Goal: Contribute content: Contribute content

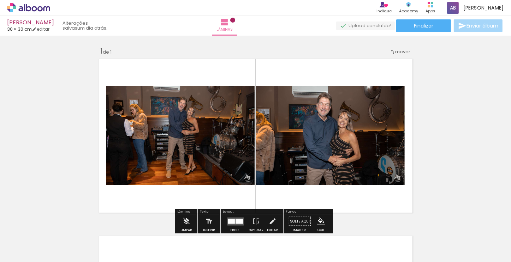
scroll to position [35, 0]
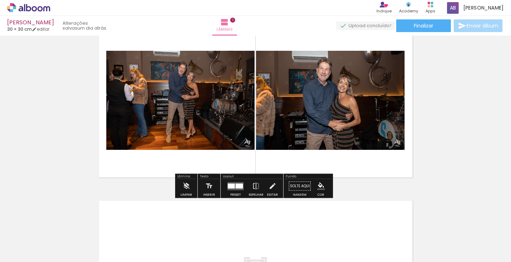
click at [98, 229] on paper-icon-button at bounding box center [94, 224] width 9 height 9
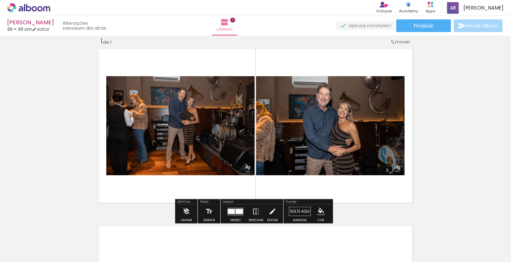
scroll to position [9, 0]
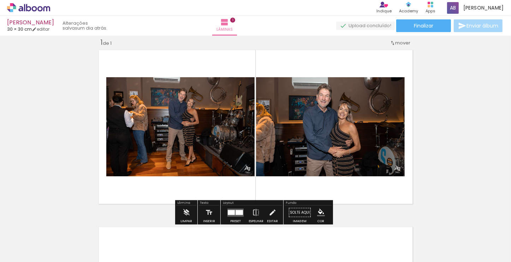
click at [382, 97] on quentale-photo at bounding box center [330, 126] width 149 height 99
click at [274, 139] on quentale-photo at bounding box center [330, 126] width 149 height 99
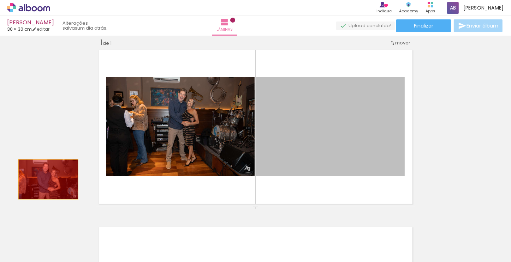
drag, startPoint x: 274, startPoint y: 139, endPoint x: 46, endPoint y: 179, distance: 232.5
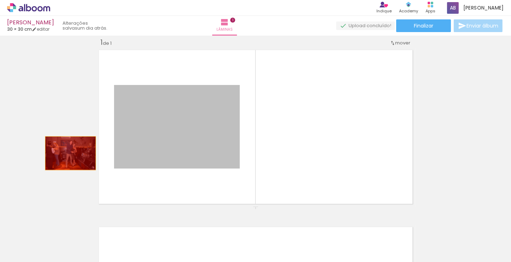
drag, startPoint x: 156, startPoint y: 147, endPoint x: 67, endPoint y: 153, distance: 88.8
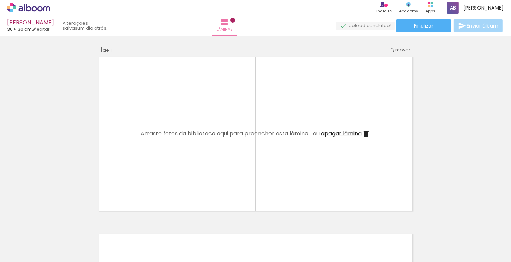
scroll to position [0, 0]
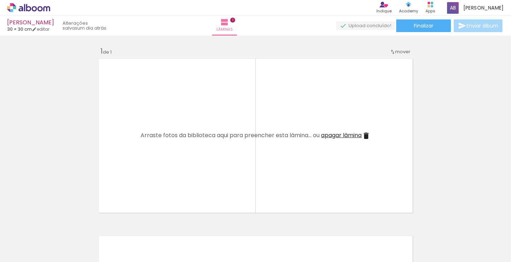
click at [138, 228] on paper-icon-button at bounding box center [134, 224] width 9 height 9
click at [97, 227] on iron-icon at bounding box center [94, 224] width 7 height 7
click at [59, 227] on iron-icon at bounding box center [55, 224] width 7 height 7
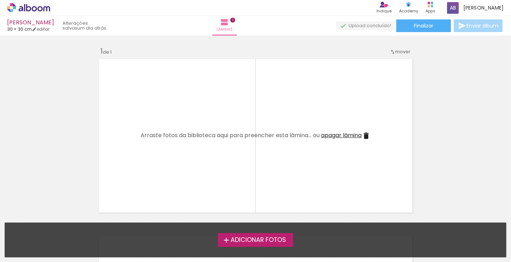
click at [236, 237] on span "Adicionar Fotos" at bounding box center [257, 240] width 55 height 6
click at [0, 0] on input "file" at bounding box center [0, 0] width 0 height 0
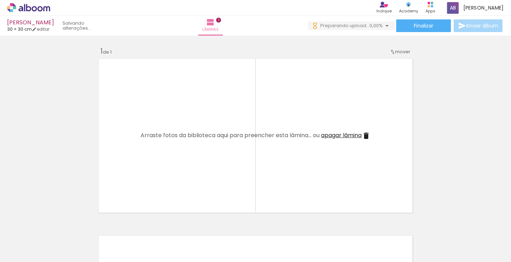
click at [112, 242] on div at bounding box center [110, 238] width 35 height 23
click at [75, 243] on div at bounding box center [70, 238] width 35 height 23
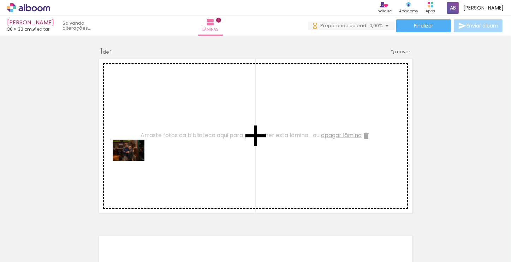
drag, startPoint x: 79, startPoint y: 242, endPoint x: 138, endPoint y: 157, distance: 102.9
click at [138, 157] on quentale-workspace at bounding box center [255, 131] width 511 height 262
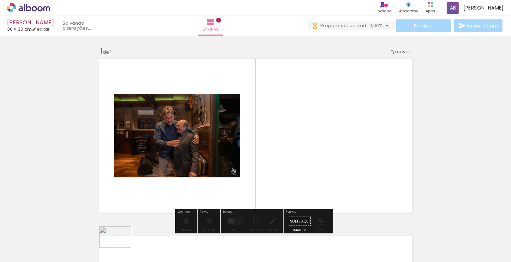
drag, startPoint x: 110, startPoint y: 241, endPoint x: 120, endPoint y: 248, distance: 12.0
click at [120, 248] on div at bounding box center [110, 238] width 35 height 23
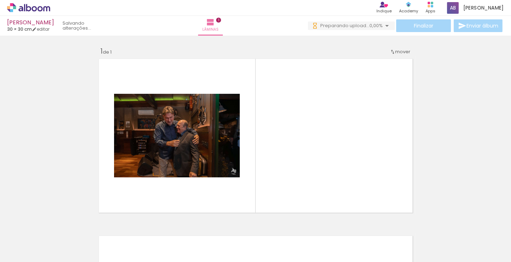
click at [100, 229] on div at bounding box center [110, 238] width 35 height 23
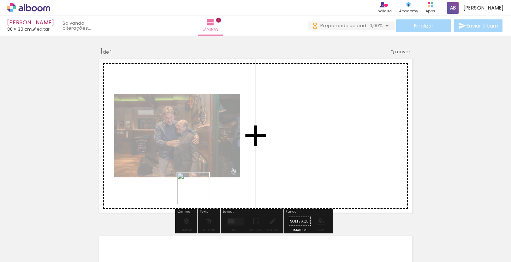
drag, startPoint x: 156, startPoint y: 247, endPoint x: 207, endPoint y: 182, distance: 83.4
click at [207, 182] on quentale-workspace at bounding box center [255, 131] width 511 height 262
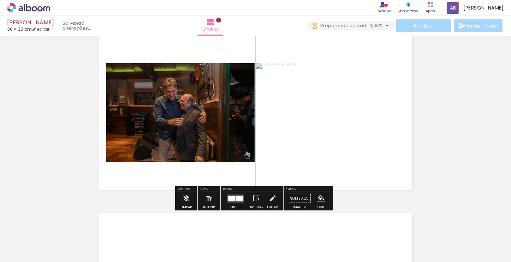
scroll to position [35, 0]
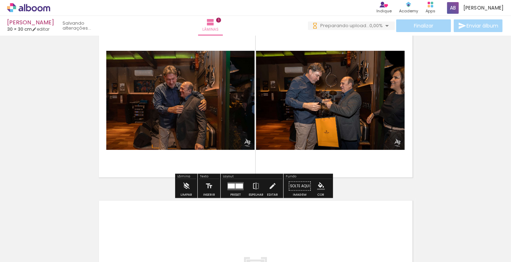
click at [237, 185] on div at bounding box center [238, 185] width 7 height 5
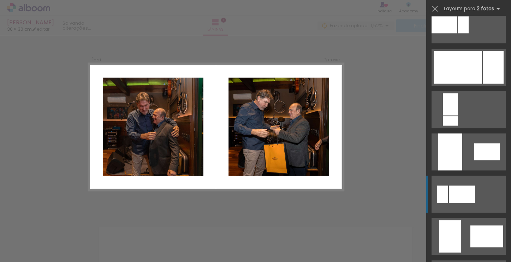
scroll to position [1588, 0]
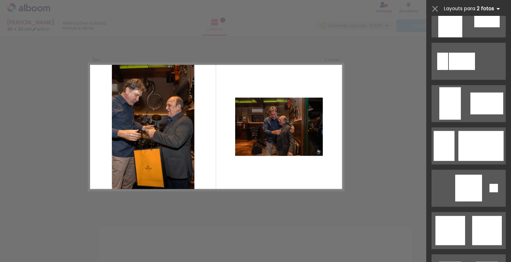
click at [495, 8] on iron-icon at bounding box center [498, 9] width 8 height 8
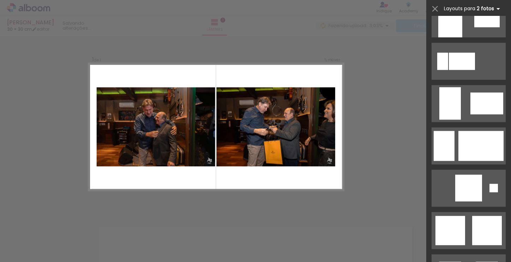
scroll to position [0, 0]
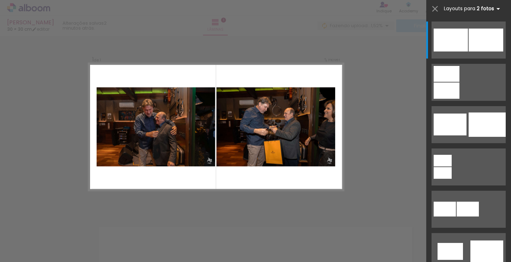
click at [496, 9] on iron-icon at bounding box center [498, 9] width 8 height 8
click at [496, 7] on iron-icon at bounding box center [498, 9] width 8 height 8
click at [485, 8] on b "2 fotos" at bounding box center [489, 8] width 26 height 7
click at [97, 226] on iron-icon at bounding box center [94, 224] width 7 height 7
click at [153, 244] on div at bounding box center [149, 238] width 35 height 23
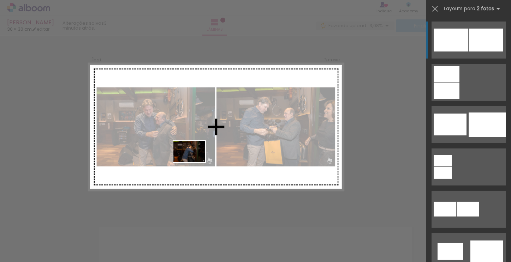
drag, startPoint x: 156, startPoint y: 241, endPoint x: 194, endPoint y: 162, distance: 87.7
click at [194, 162] on quentale-workspace at bounding box center [255, 131] width 511 height 262
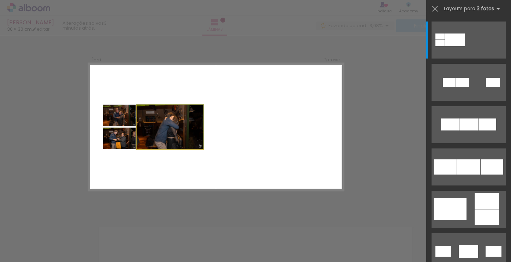
drag, startPoint x: 146, startPoint y: 110, endPoint x: 136, endPoint y: 123, distance: 16.3
type paper-slider "100"
click at [139, 117] on quentale-photo at bounding box center [170, 127] width 67 height 44
click at [193, 241] on div at bounding box center [189, 238] width 35 height 23
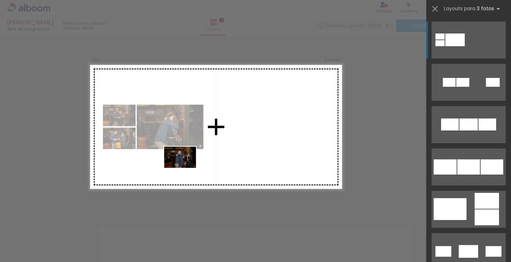
drag, startPoint x: 197, startPoint y: 245, endPoint x: 185, endPoint y: 168, distance: 78.1
click at [185, 168] on quentale-workspace at bounding box center [255, 131] width 511 height 262
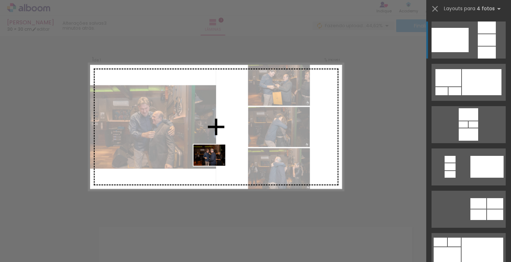
drag, startPoint x: 232, startPoint y: 234, endPoint x: 215, endPoint y: 166, distance: 70.3
click at [215, 166] on quentale-workspace at bounding box center [255, 131] width 511 height 262
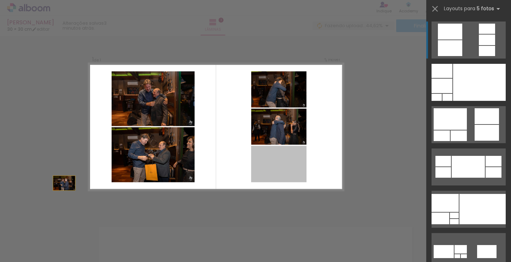
drag, startPoint x: 278, startPoint y: 169, endPoint x: 8, endPoint y: 188, distance: 270.5
click at [8, 188] on div "Inserir lâmina 1 de 1 Confirmar Cancelar" at bounding box center [255, 212] width 511 height 371
drag, startPoint x: 288, startPoint y: 170, endPoint x: 20, endPoint y: 176, distance: 267.1
click at [20, 176] on div "Inserir lâmina 1 de 1 Confirmar Cancelar" at bounding box center [255, 212] width 511 height 371
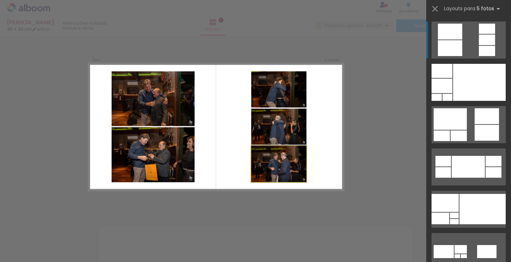
click at [271, 164] on quentale-photo at bounding box center [278, 164] width 55 height 36
click at [434, 11] on iron-icon at bounding box center [435, 9] width 10 height 10
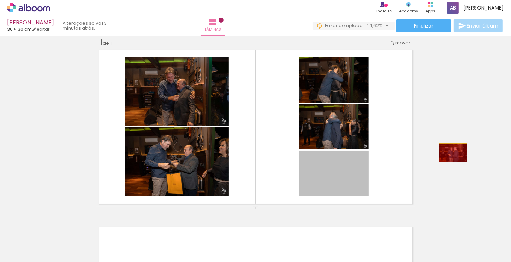
drag, startPoint x: 341, startPoint y: 177, endPoint x: 450, endPoint y: 152, distance: 111.9
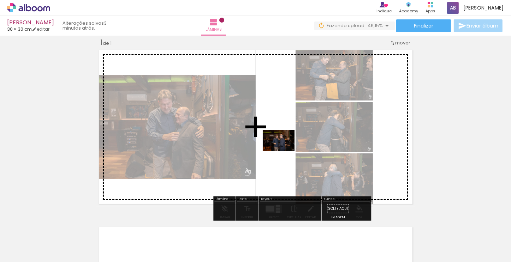
drag, startPoint x: 235, startPoint y: 244, endPoint x: 284, endPoint y: 151, distance: 105.1
click at [284, 151] on quentale-workspace at bounding box center [255, 131] width 511 height 262
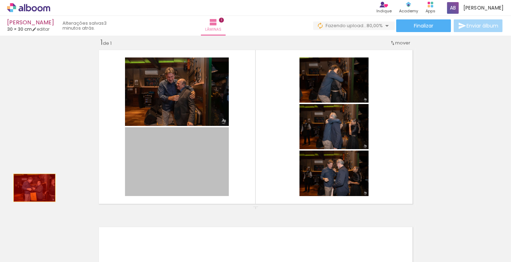
drag, startPoint x: 168, startPoint y: 169, endPoint x: 32, endPoint y: 188, distance: 137.9
click at [32, 188] on div "Inserir lâmina 1 de 1" at bounding box center [255, 206] width 511 height 355
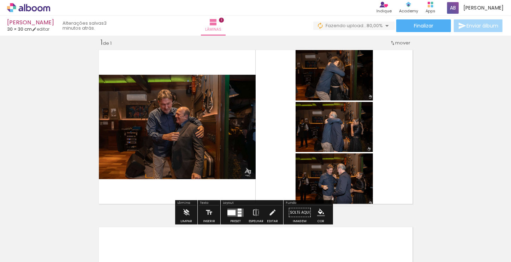
click at [274, 248] on div at bounding box center [268, 238] width 35 height 23
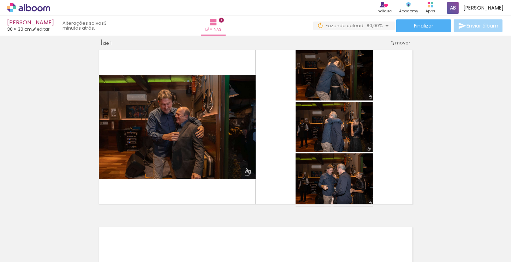
click at [256, 227] on iron-icon at bounding box center [252, 224] width 7 height 7
click at [256, 226] on iron-icon at bounding box center [252, 224] width 7 height 7
click at [272, 241] on div at bounding box center [268, 238] width 35 height 23
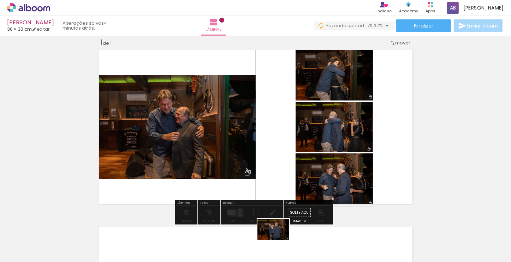
click at [278, 241] on div at bounding box center [268, 238] width 35 height 23
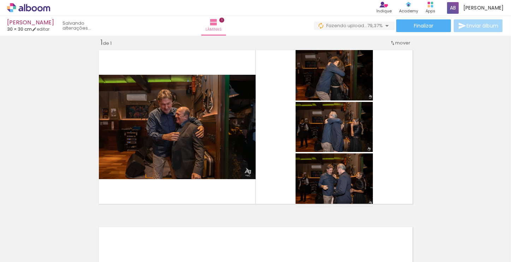
click at [256, 229] on div at bounding box center [268, 238] width 35 height 23
click at [256, 228] on paper-icon-button at bounding box center [252, 224] width 9 height 9
click at [274, 246] on div at bounding box center [268, 238] width 35 height 23
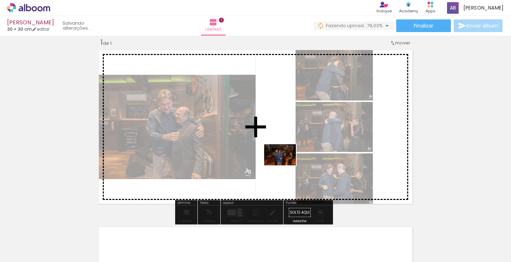
drag, startPoint x: 274, startPoint y: 246, endPoint x: 285, endPoint y: 167, distance: 79.8
click at [285, 167] on quentale-workspace at bounding box center [255, 131] width 511 height 262
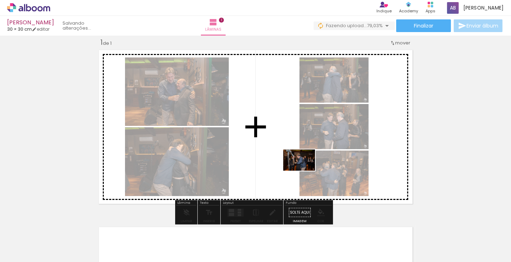
drag, startPoint x: 352, startPoint y: 248, endPoint x: 304, endPoint y: 171, distance: 90.8
click at [304, 171] on quentale-workspace at bounding box center [255, 131] width 511 height 262
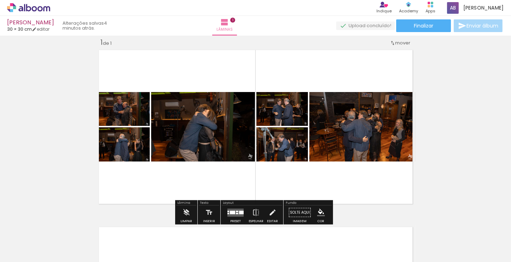
click at [287, 117] on quentale-photo at bounding box center [282, 109] width 52 height 34
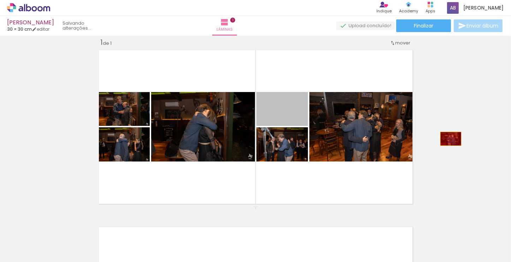
drag, startPoint x: 293, startPoint y: 120, endPoint x: 449, endPoint y: 148, distance: 158.9
click at [451, 140] on div "Inserir lâmina 1 de 1" at bounding box center [255, 206] width 511 height 355
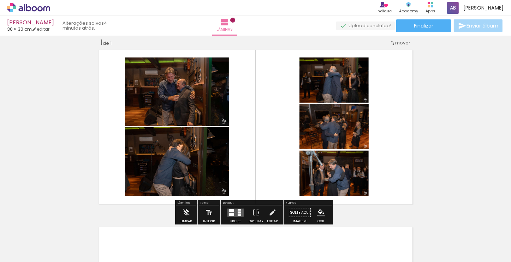
click at [217, 229] on paper-icon-button at bounding box center [213, 224] width 9 height 9
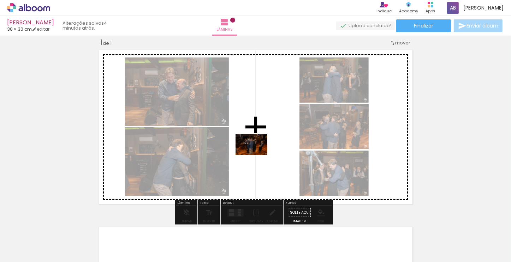
drag, startPoint x: 276, startPoint y: 250, endPoint x: 256, endPoint y: 155, distance: 96.8
click at [256, 155] on quentale-workspace at bounding box center [255, 131] width 511 height 262
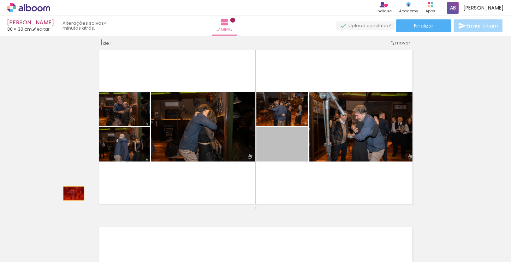
drag, startPoint x: 293, startPoint y: 152, endPoint x: 60, endPoint y: 195, distance: 236.7
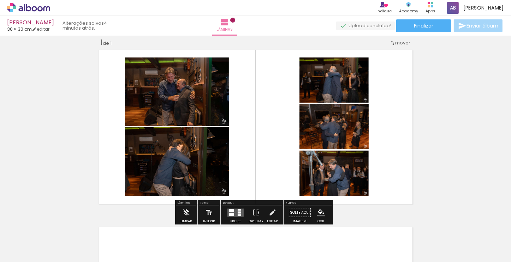
click at [256, 226] on iron-icon at bounding box center [252, 224] width 7 height 7
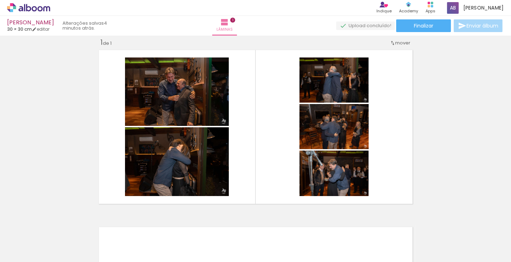
click at [98, 229] on div at bounding box center [110, 238] width 35 height 23
click at [97, 226] on iron-icon at bounding box center [94, 224] width 7 height 7
click at [264, 240] on div at bounding box center [268, 238] width 35 height 23
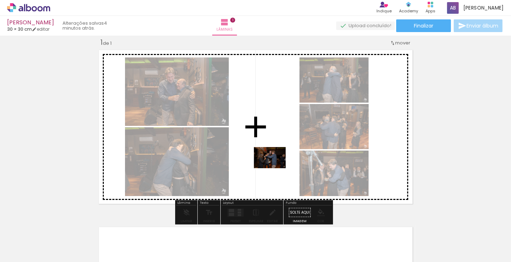
drag, startPoint x: 275, startPoint y: 246, endPoint x: 275, endPoint y: 168, distance: 77.3
click at [275, 168] on quentale-workspace at bounding box center [255, 131] width 511 height 262
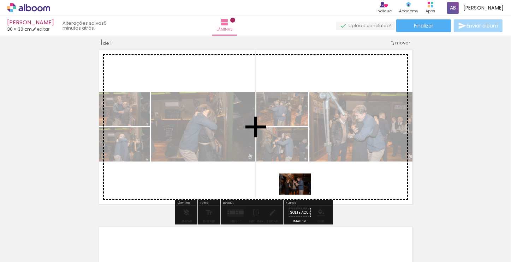
drag, startPoint x: 313, startPoint y: 247, endPoint x: 300, endPoint y: 195, distance: 53.3
click at [300, 195] on quentale-workspace at bounding box center [255, 131] width 511 height 262
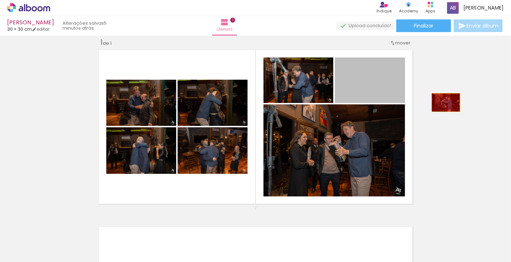
drag, startPoint x: 374, startPoint y: 93, endPoint x: 447, endPoint y: 138, distance: 85.6
click at [445, 104] on div "Inserir lâmina 1 de 1" at bounding box center [255, 206] width 511 height 355
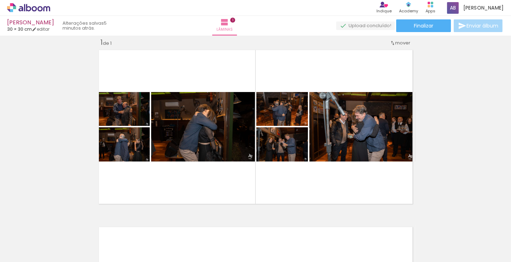
click at [255, 228] on paper-icon-button at bounding box center [252, 224] width 9 height 9
click at [312, 245] on div at bounding box center [307, 238] width 35 height 23
click at [295, 229] on div at bounding box center [307, 238] width 35 height 23
click at [354, 245] on div at bounding box center [347, 238] width 35 height 23
click at [336, 229] on paper-icon-button at bounding box center [331, 224] width 9 height 9
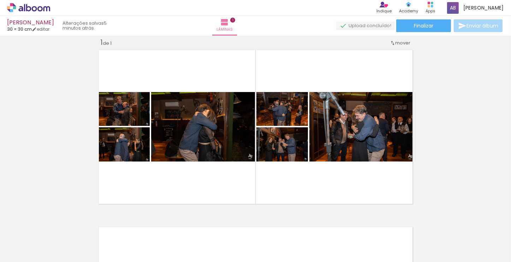
scroll to position [0, 98]
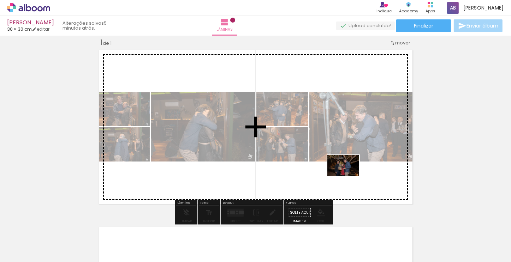
drag, startPoint x: 371, startPoint y: 244, endPoint x: 347, endPoint y: 173, distance: 75.2
click at [347, 173] on quentale-workspace at bounding box center [255, 131] width 511 height 262
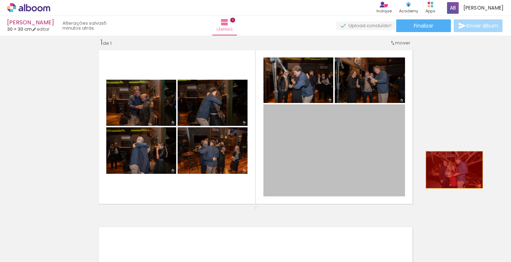
drag, startPoint x: 355, startPoint y: 177, endPoint x: 451, endPoint y: 170, distance: 97.0
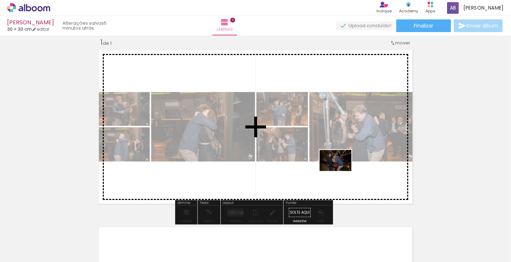
drag, startPoint x: 329, startPoint y: 243, endPoint x: 340, endPoint y: 171, distance: 73.2
click at [340, 171] on quentale-workspace at bounding box center [255, 131] width 511 height 262
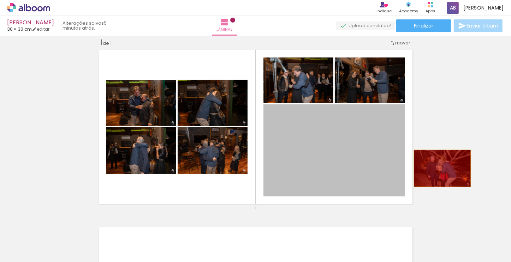
drag, startPoint x: 319, startPoint y: 178, endPoint x: 439, endPoint y: 168, distance: 121.0
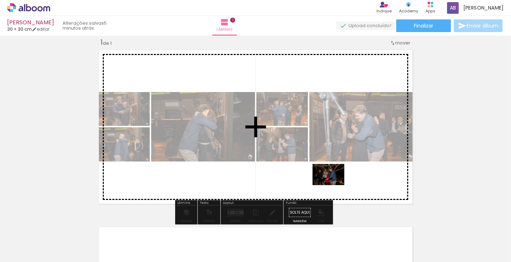
drag, startPoint x: 297, startPoint y: 247, endPoint x: 336, endPoint y: 182, distance: 76.0
click at [336, 182] on quentale-workspace at bounding box center [255, 131] width 511 height 262
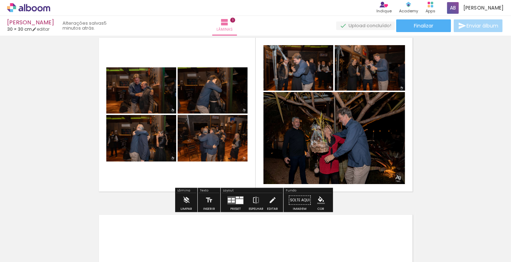
scroll to position [9, 0]
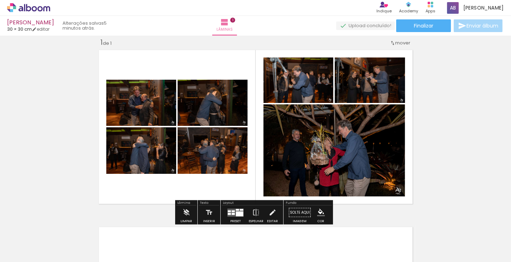
click at [316, 227] on iron-icon at bounding box center [312, 224] width 7 height 7
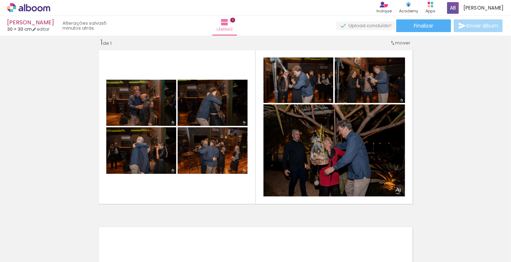
click at [316, 227] on iron-icon at bounding box center [312, 224] width 7 height 7
click at [197, 229] on div at bounding box center [209, 238] width 35 height 23
click at [198, 226] on iron-icon at bounding box center [194, 224] width 7 height 7
click at [221, 247] on div at bounding box center [209, 238] width 35 height 23
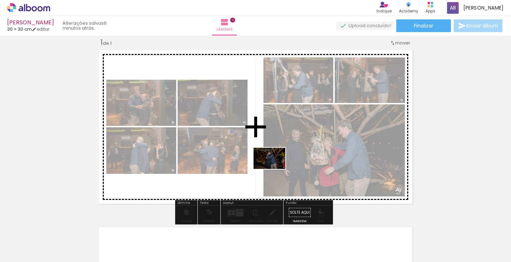
drag, startPoint x: 296, startPoint y: 248, endPoint x: 274, endPoint y: 169, distance: 82.2
click at [274, 169] on quentale-workspace at bounding box center [255, 131] width 511 height 262
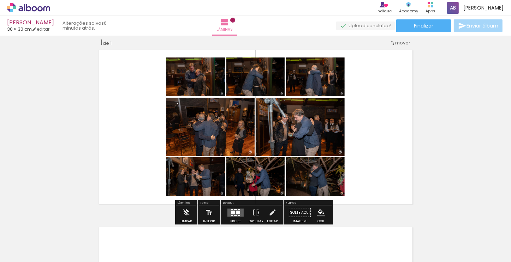
click at [241, 215] on quentale-layouter at bounding box center [235, 213] width 16 height 8
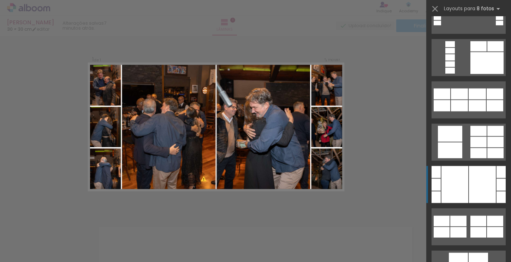
scroll to position [670, 0]
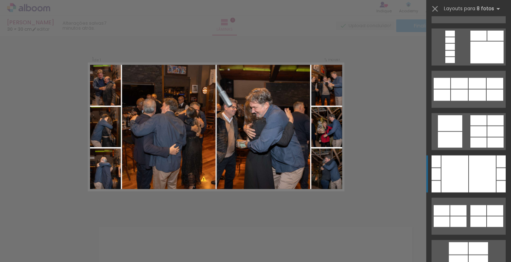
click at [453, 187] on div at bounding box center [454, 174] width 27 height 37
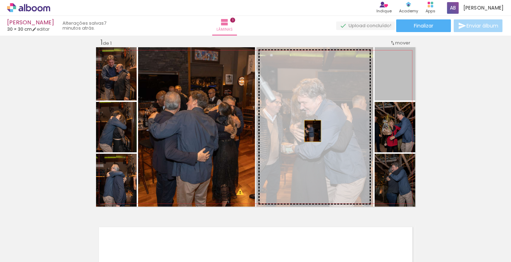
drag, startPoint x: 389, startPoint y: 93, endPoint x: 312, endPoint y: 133, distance: 86.5
click at [0, 0] on slot at bounding box center [0, 0] width 0 height 0
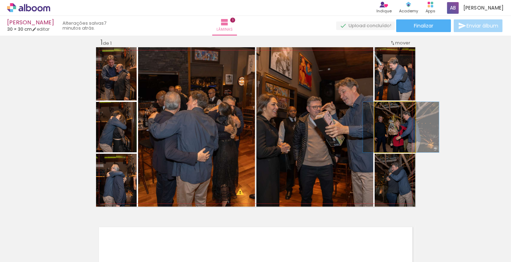
drag, startPoint x: 381, startPoint y: 141, endPoint x: 387, endPoint y: 143, distance: 6.2
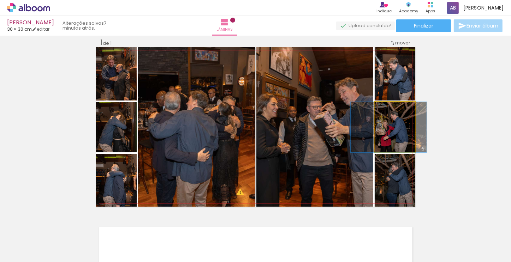
drag, startPoint x: 396, startPoint y: 147, endPoint x: 385, endPoint y: 149, distance: 11.1
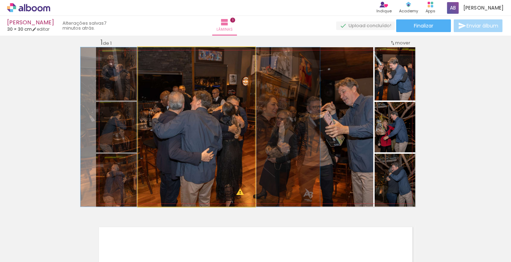
drag, startPoint x: 220, startPoint y: 164, endPoint x: 224, endPoint y: 163, distance: 3.9
drag, startPoint x: 153, startPoint y: 54, endPoint x: 138, endPoint y: 62, distance: 17.0
type paper-slider "100"
click at [138, 60] on quentale-photo at bounding box center [196, 126] width 117 height 159
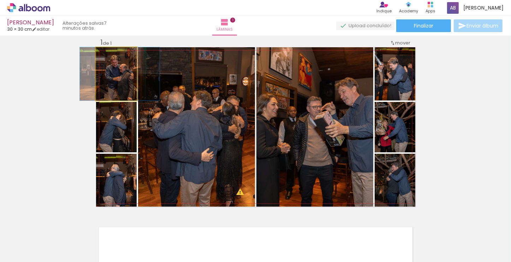
drag, startPoint x: 113, startPoint y: 90, endPoint x: 116, endPoint y: 91, distance: 3.5
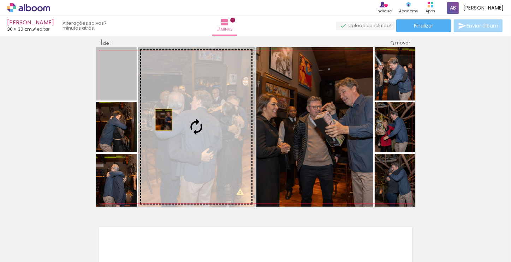
drag, startPoint x: 120, startPoint y: 89, endPoint x: 170, endPoint y: 127, distance: 63.0
click at [0, 0] on slot at bounding box center [0, 0] width 0 height 0
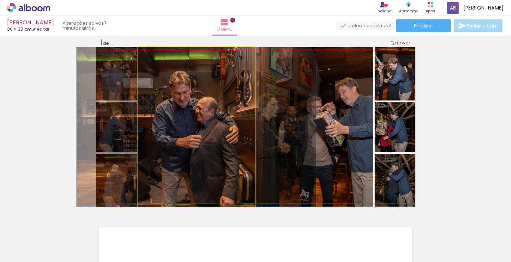
drag, startPoint x: 216, startPoint y: 158, endPoint x: 216, endPoint y: 153, distance: 5.3
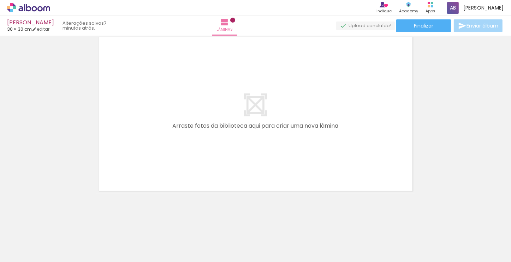
scroll to position [0, 336]
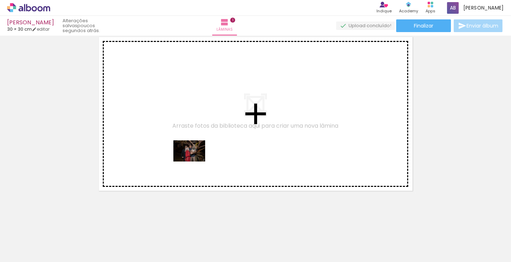
drag, startPoint x: 168, startPoint y: 246, endPoint x: 194, endPoint y: 162, distance: 88.5
click at [194, 162] on quentale-workspace at bounding box center [255, 131] width 511 height 262
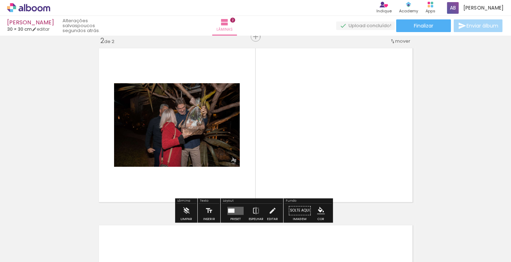
scroll to position [186, 0]
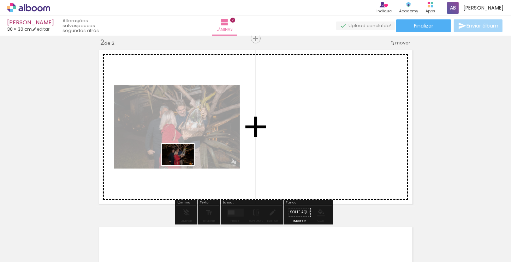
drag, startPoint x: 135, startPoint y: 238, endPoint x: 183, endPoint y: 165, distance: 87.5
click at [183, 165] on quentale-workspace at bounding box center [255, 131] width 511 height 262
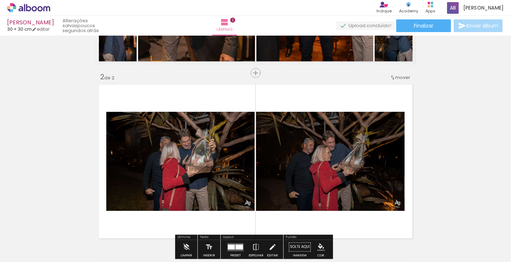
scroll to position [151, 0]
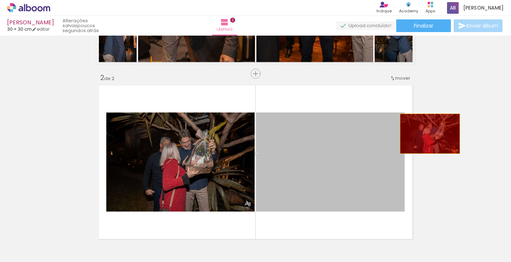
drag, startPoint x: 349, startPoint y: 146, endPoint x: 289, endPoint y: 146, distance: 59.6
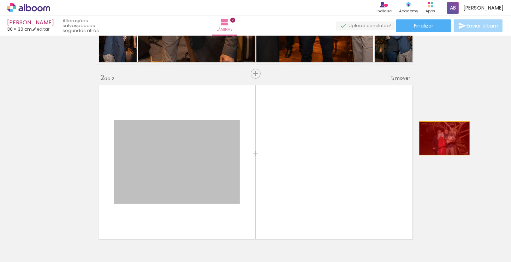
drag, startPoint x: 210, startPoint y: 157, endPoint x: 439, endPoint y: 144, distance: 230.0
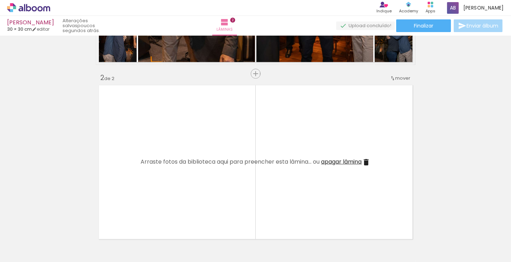
click at [79, 226] on iron-icon at bounding box center [74, 224] width 7 height 7
click at [77, 226] on iron-icon at bounding box center [74, 224] width 7 height 7
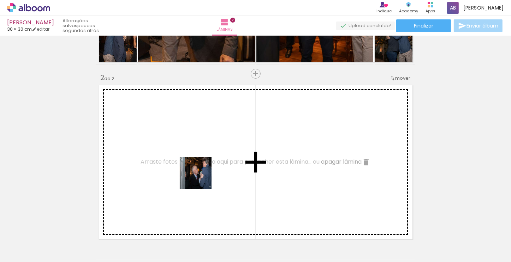
drag, startPoint x: 183, startPoint y: 241, endPoint x: 201, endPoint y: 172, distance: 70.9
click at [201, 172] on quentale-workspace at bounding box center [255, 131] width 511 height 262
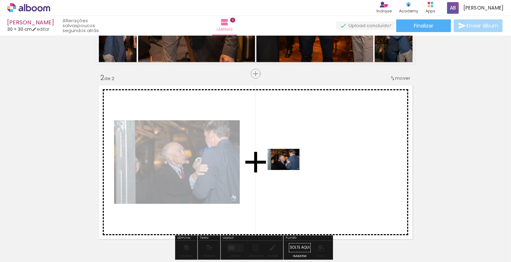
drag, startPoint x: 218, startPoint y: 246, endPoint x: 290, endPoint y: 169, distance: 104.6
click at [290, 169] on quentale-workspace at bounding box center [255, 131] width 511 height 262
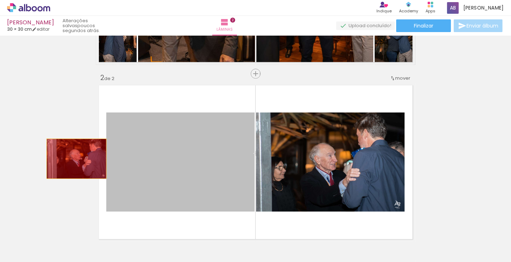
drag, startPoint x: 175, startPoint y: 167, endPoint x: 74, endPoint y: 178, distance: 101.5
click at [72, 159] on div "Inserir lâmina 1 de 2 Inserir lâmina 2 de 2" at bounding box center [255, 153] width 511 height 532
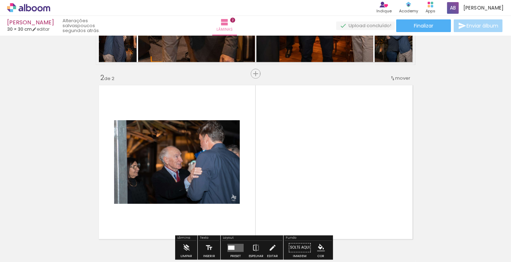
click at [164, 228] on paper-icon-button at bounding box center [162, 224] width 9 height 9
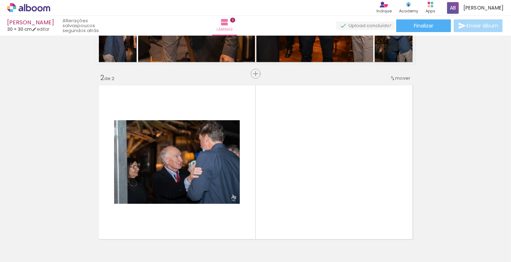
click at [219, 244] on div at bounding box center [217, 238] width 35 height 23
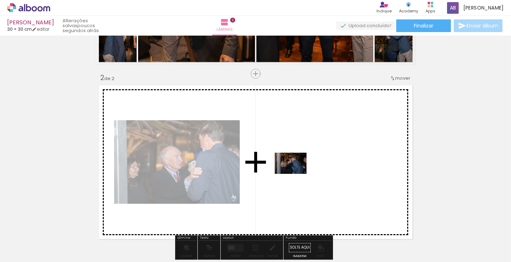
drag, startPoint x: 261, startPoint y: 245, endPoint x: 296, endPoint y: 174, distance: 79.8
click at [296, 174] on quentale-workspace at bounding box center [255, 131] width 511 height 262
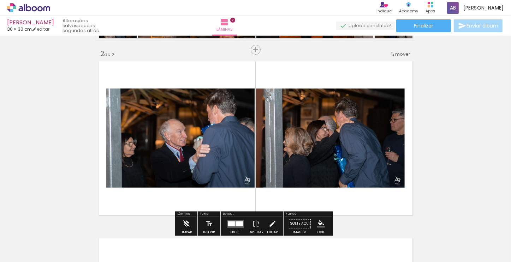
scroll to position [186, 0]
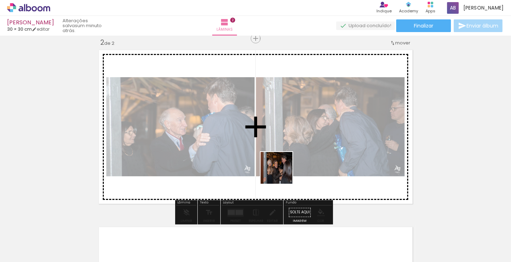
drag, startPoint x: 299, startPoint y: 245, endPoint x: 281, endPoint y: 171, distance: 75.6
click at [281, 171] on quentale-workspace at bounding box center [255, 131] width 511 height 262
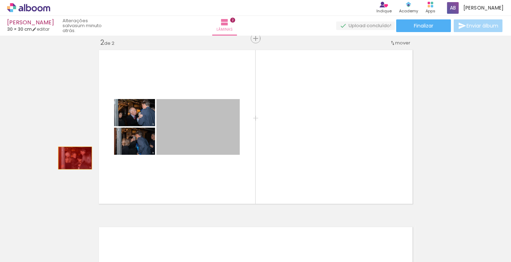
drag, startPoint x: 200, startPoint y: 137, endPoint x: 150, endPoint y: 193, distance: 75.5
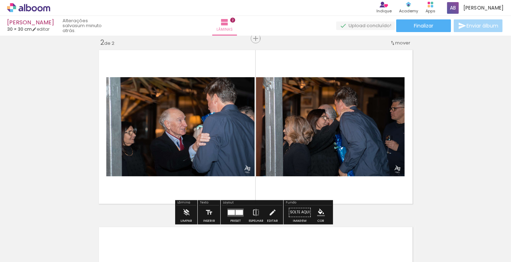
click at [282, 226] on iron-icon at bounding box center [280, 224] width 7 height 7
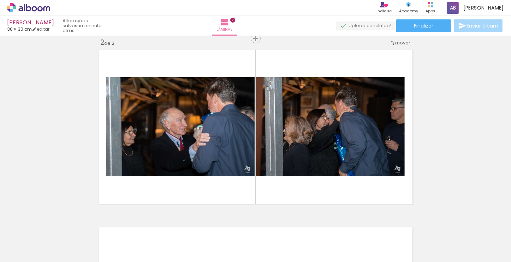
click at [302, 240] on div at bounding box center [296, 238] width 35 height 23
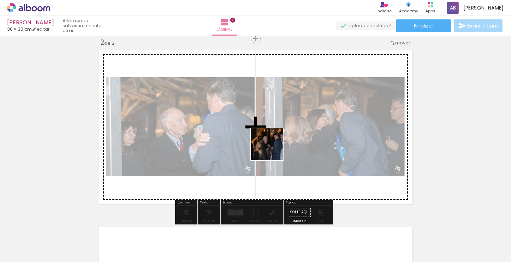
drag, startPoint x: 302, startPoint y: 240, endPoint x: 271, endPoint y: 144, distance: 101.3
click at [271, 144] on quentale-workspace at bounding box center [255, 131] width 511 height 262
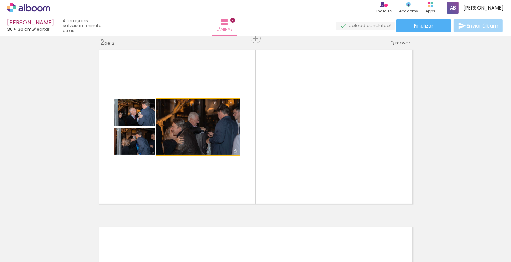
drag, startPoint x: 170, startPoint y: 106, endPoint x: 143, endPoint y: 114, distance: 28.7
type paper-slider "100"
click at [0, 0] on slot at bounding box center [0, 0] width 0 height 0
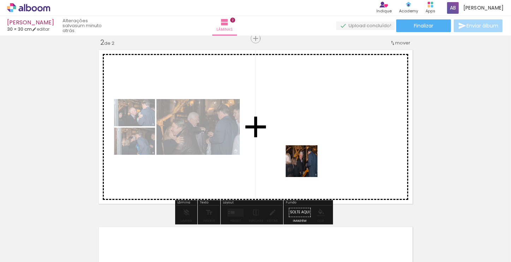
drag, startPoint x: 346, startPoint y: 239, endPoint x: 304, endPoint y: 162, distance: 87.5
click at [304, 162] on quentale-workspace at bounding box center [255, 131] width 511 height 262
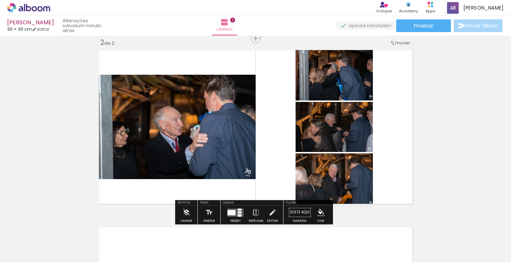
scroll to position [0, 486]
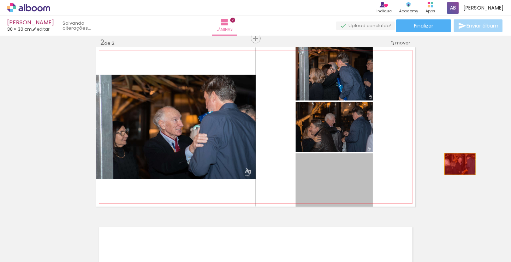
drag, startPoint x: 332, startPoint y: 181, endPoint x: 458, endPoint y: 164, distance: 127.7
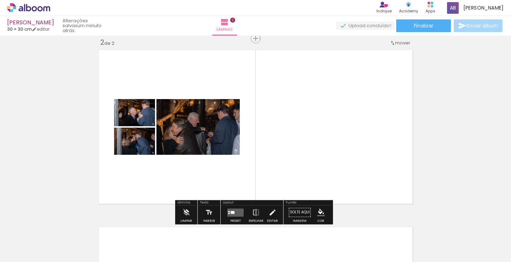
click at [321, 224] on iron-icon at bounding box center [319, 224] width 7 height 7
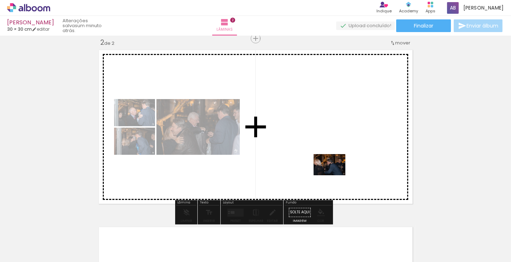
drag, startPoint x: 340, startPoint y: 243, endPoint x: 334, endPoint y: 175, distance: 68.3
click at [334, 175] on quentale-workspace at bounding box center [255, 131] width 511 height 262
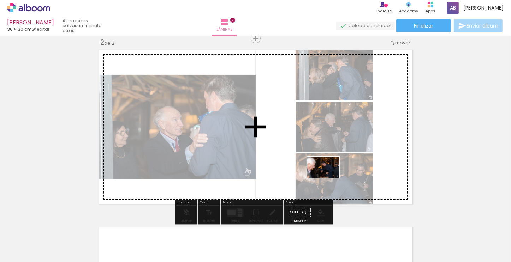
drag, startPoint x: 383, startPoint y: 245, endPoint x: 328, endPoint y: 177, distance: 87.7
click at [328, 177] on quentale-workspace at bounding box center [255, 131] width 511 height 262
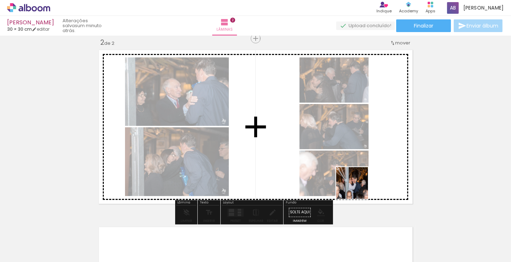
drag, startPoint x: 415, startPoint y: 243, endPoint x: 345, endPoint y: 178, distance: 94.8
click at [345, 178] on quentale-workspace at bounding box center [255, 131] width 511 height 262
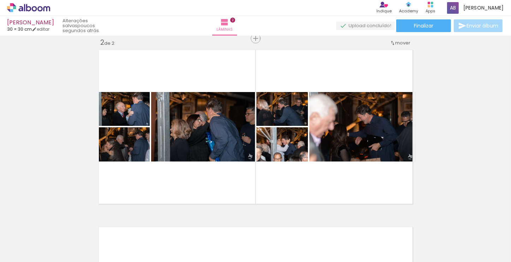
scroll to position [0, 753]
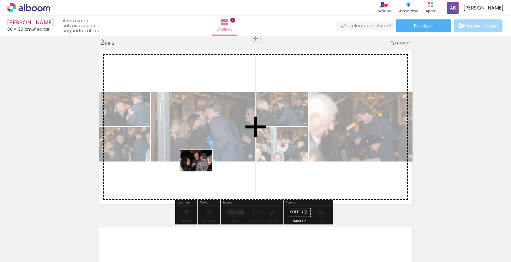
drag, startPoint x: 195, startPoint y: 232, endPoint x: 201, endPoint y: 171, distance: 61.0
click at [201, 171] on quentale-workspace at bounding box center [255, 131] width 511 height 262
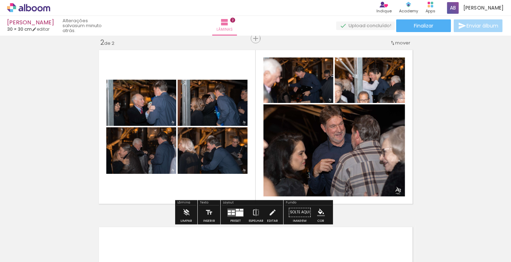
click at [215, 228] on iron-icon at bounding box center [210, 224] width 7 height 7
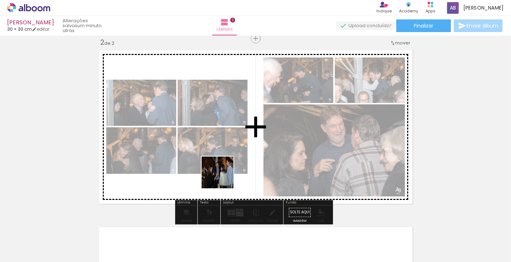
drag, startPoint x: 230, startPoint y: 243, endPoint x: 221, endPoint y: 171, distance: 73.3
click at [221, 171] on quentale-workspace at bounding box center [255, 131] width 511 height 262
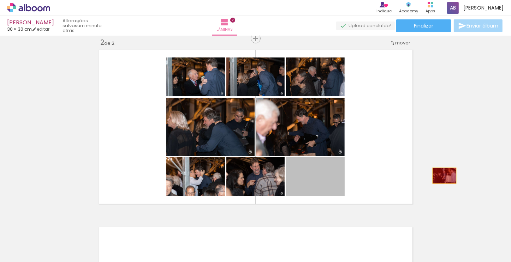
drag, startPoint x: 329, startPoint y: 190, endPoint x: 412, endPoint y: 200, distance: 83.9
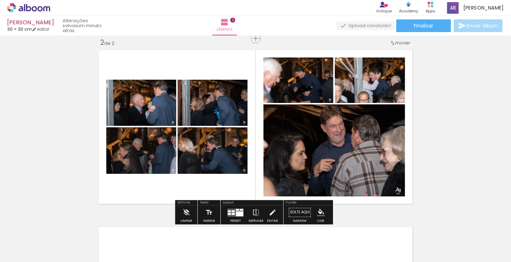
click at [212, 226] on iron-icon at bounding box center [210, 224] width 7 height 7
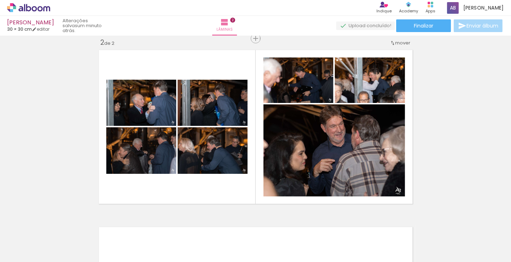
scroll to position [0, 813]
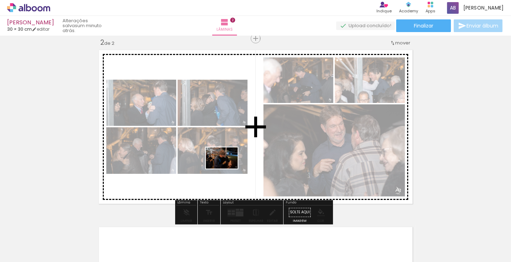
drag, startPoint x: 251, startPoint y: 244, endPoint x: 230, endPoint y: 175, distance: 72.4
click at [227, 166] on quentale-workspace at bounding box center [255, 131] width 511 height 262
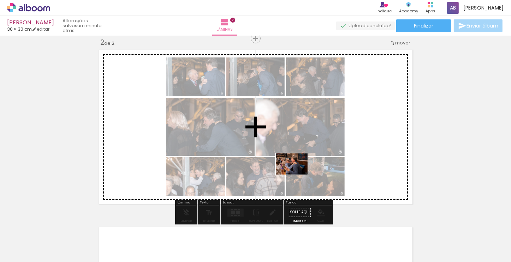
drag, startPoint x: 332, startPoint y: 240, endPoint x: 297, endPoint y: 175, distance: 74.0
click at [297, 175] on quentale-workspace at bounding box center [255, 131] width 511 height 262
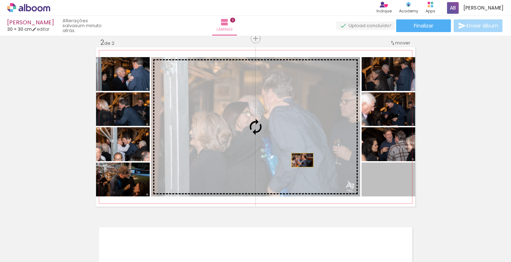
drag, startPoint x: 385, startPoint y: 193, endPoint x: 292, endPoint y: 157, distance: 98.7
click at [0, 0] on slot at bounding box center [0, 0] width 0 height 0
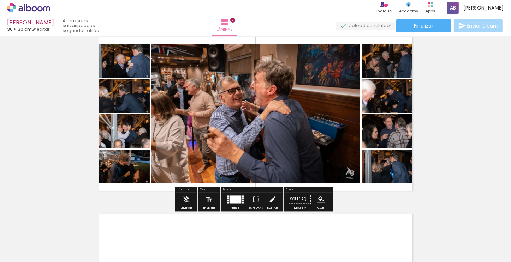
scroll to position [212, 0]
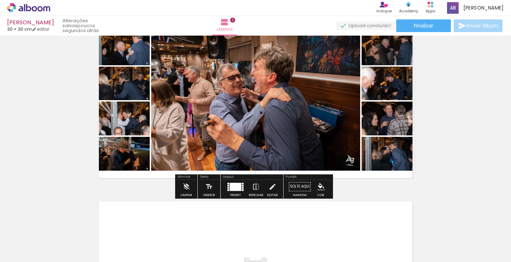
click at [230, 189] on div at bounding box center [235, 187] width 11 height 8
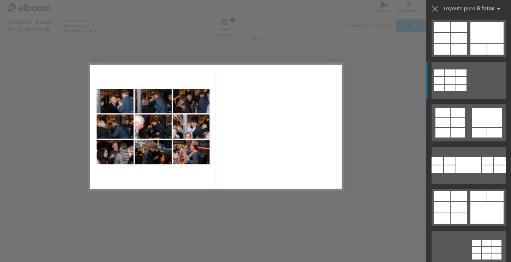
scroll to position [141, 0]
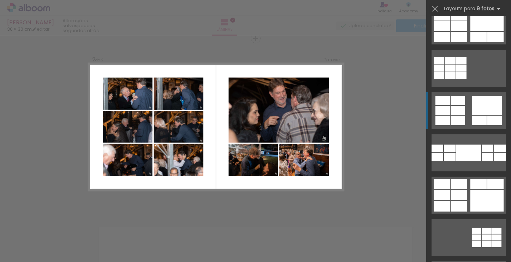
click at [442, 123] on div at bounding box center [442, 121] width 14 height 10
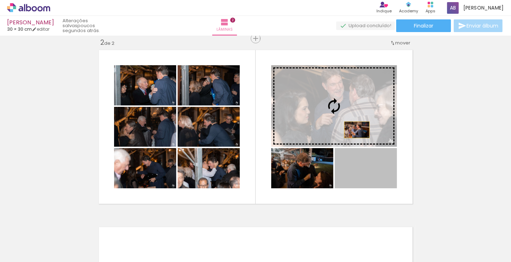
drag, startPoint x: 369, startPoint y: 176, endPoint x: 354, endPoint y: 130, distance: 49.0
click at [0, 0] on slot at bounding box center [0, 0] width 0 height 0
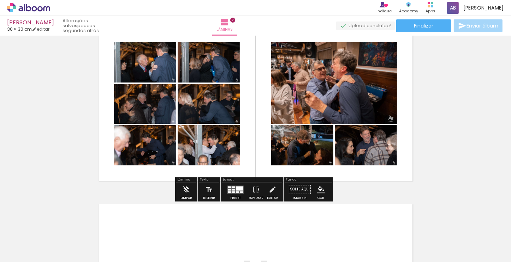
scroll to position [221, 0]
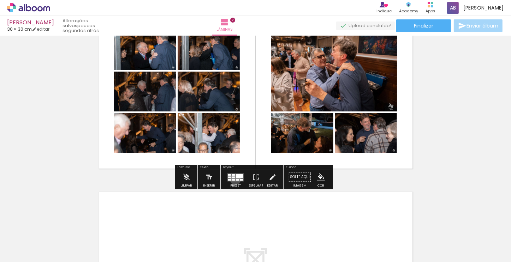
click at [234, 179] on quentale-layouter at bounding box center [235, 177] width 16 height 8
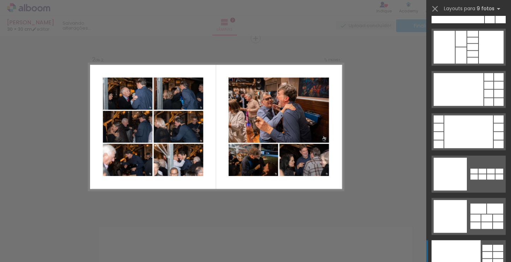
scroll to position [1764, 0]
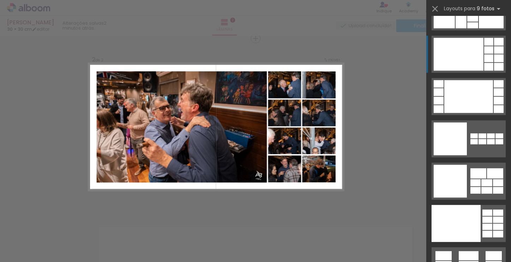
click at [457, 69] on div at bounding box center [458, 54] width 50 height 33
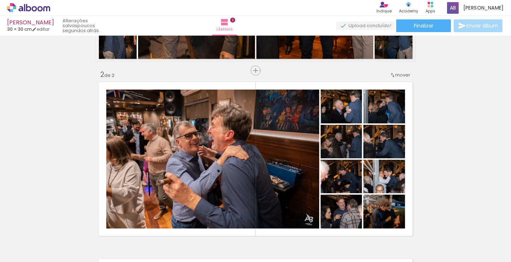
scroll to position [141, 0]
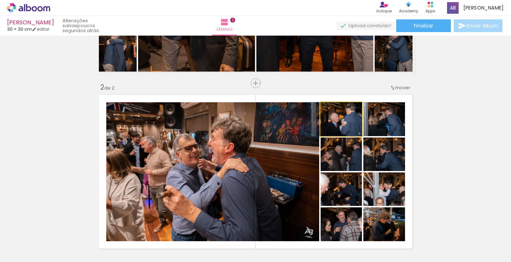
drag, startPoint x: 349, startPoint y: 129, endPoint x: 340, endPoint y: 130, distance: 8.8
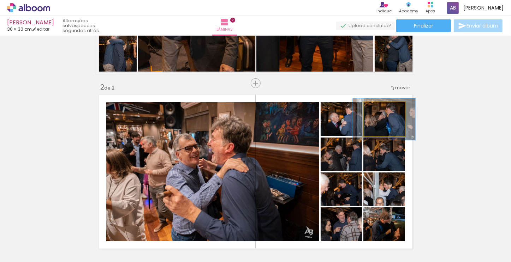
drag, startPoint x: 375, startPoint y: 110, endPoint x: 380, endPoint y: 111, distance: 5.3
type paper-slider "135"
click at [380, 111] on div at bounding box center [381, 110] width 6 height 6
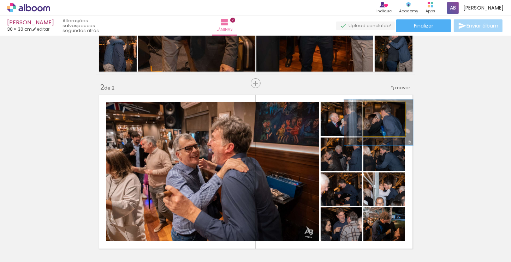
drag, startPoint x: 390, startPoint y: 128, endPoint x: 384, endPoint y: 131, distance: 6.5
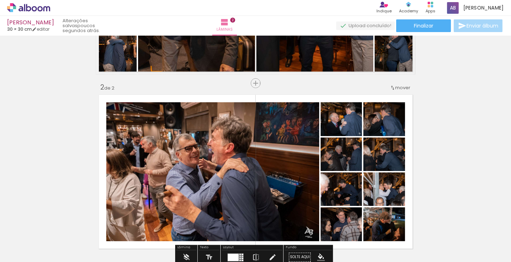
click at [416, 132] on div "Inserir lâmina 1 de 2 Inserir lâmina 2 de 2" at bounding box center [255, 163] width 511 height 532
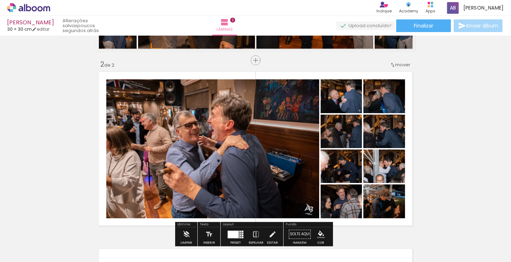
scroll to position [176, 0]
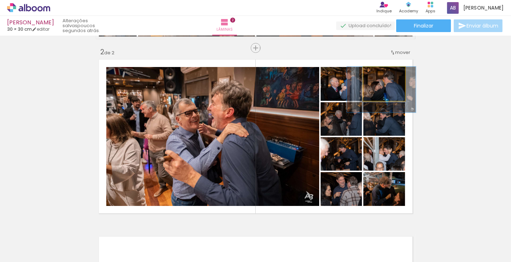
drag, startPoint x: 396, startPoint y: 93, endPoint x: 400, endPoint y: 96, distance: 4.3
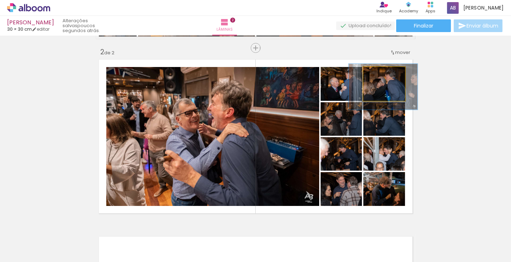
click at [402, 93] on quentale-layouter at bounding box center [255, 136] width 319 height 159
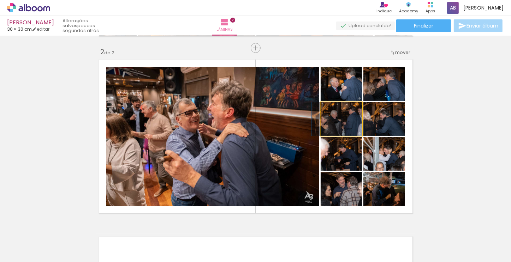
drag, startPoint x: 353, startPoint y: 131, endPoint x: 340, endPoint y: 134, distance: 13.4
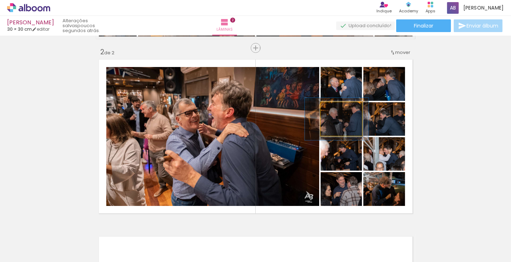
drag, startPoint x: 333, startPoint y: 109, endPoint x: 337, endPoint y: 110, distance: 4.0
type paper-slider "126"
click at [337, 110] on div at bounding box center [339, 110] width 6 height 6
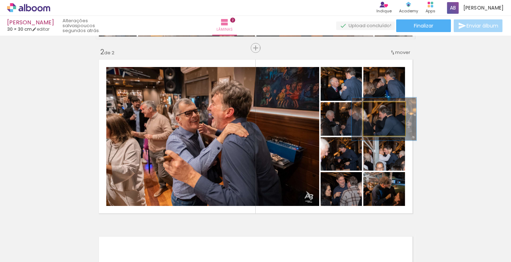
drag, startPoint x: 375, startPoint y: 108, endPoint x: 379, endPoint y: 109, distance: 4.4
type paper-slider "128"
click at [379, 109] on div at bounding box center [382, 110] width 6 height 6
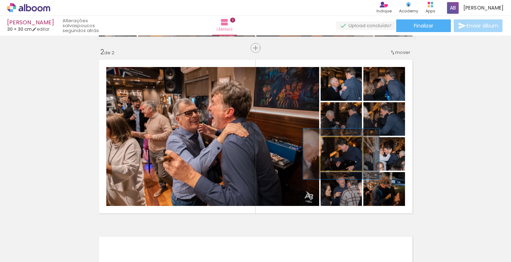
drag, startPoint x: 333, startPoint y: 146, endPoint x: 343, endPoint y: 145, distance: 9.5
click at [343, 145] on div at bounding box center [343, 144] width 6 height 6
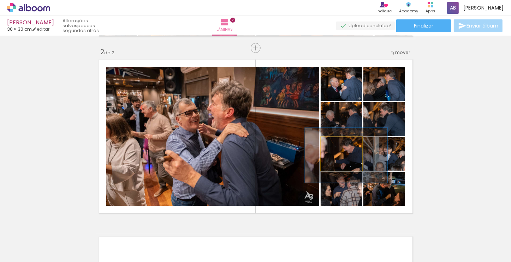
drag, startPoint x: 342, startPoint y: 168, endPoint x: 348, endPoint y: 167, distance: 6.1
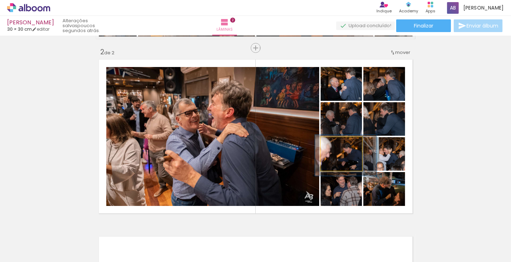
drag, startPoint x: 343, startPoint y: 145, endPoint x: 336, endPoint y: 145, distance: 7.1
click at [336, 145] on div at bounding box center [339, 144] width 6 height 6
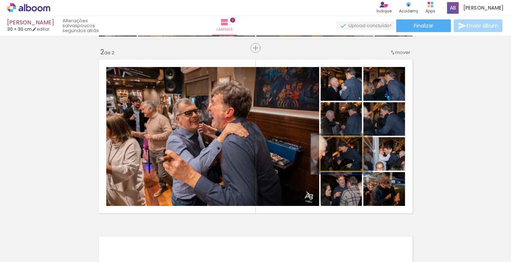
drag, startPoint x: 350, startPoint y: 167, endPoint x: 346, endPoint y: 159, distance: 9.5
type paper-slider "136"
click at [339, 146] on div at bounding box center [341, 144] width 6 height 6
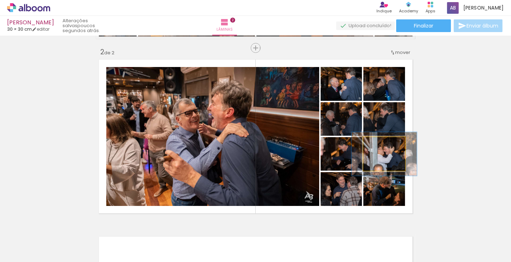
drag, startPoint x: 374, startPoint y: 145, endPoint x: 383, endPoint y: 147, distance: 9.3
type paper-slider "155"
click at [383, 147] on div at bounding box center [382, 144] width 6 height 6
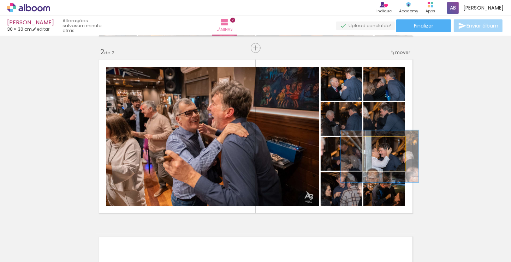
drag, startPoint x: 394, startPoint y: 164, endPoint x: 390, endPoint y: 167, distance: 5.2
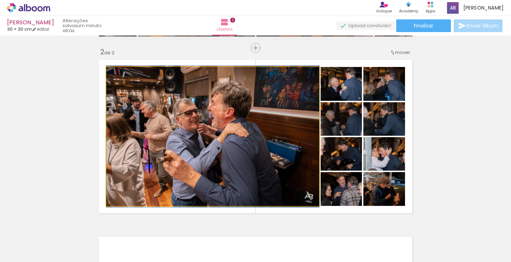
click at [291, 178] on quentale-photo at bounding box center [212, 136] width 213 height 139
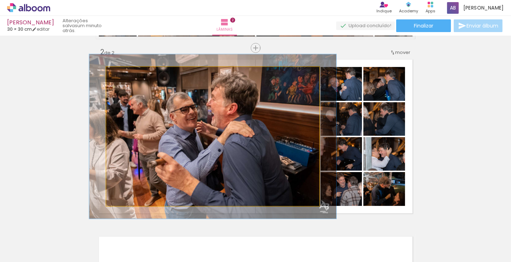
drag, startPoint x: 120, startPoint y: 75, endPoint x: 124, endPoint y: 75, distance: 3.9
type paper-slider "116"
click at [124, 75] on div at bounding box center [126, 74] width 6 height 6
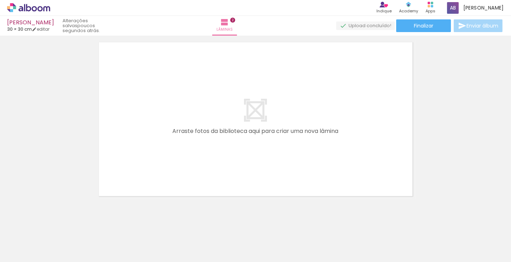
scroll to position [376, 0]
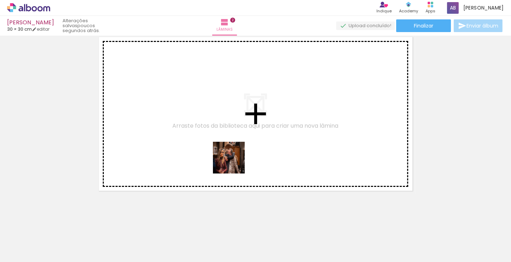
drag, startPoint x: 260, startPoint y: 248, endPoint x: 232, endPoint y: 171, distance: 82.1
click at [232, 159] on quentale-workspace at bounding box center [255, 131] width 511 height 262
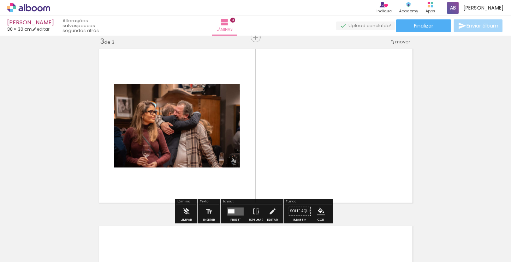
scroll to position [363, 0]
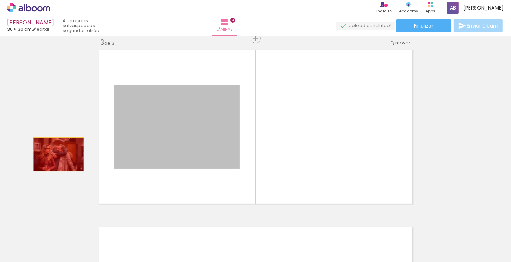
drag, startPoint x: 207, startPoint y: 144, endPoint x: 49, endPoint y: 157, distance: 158.9
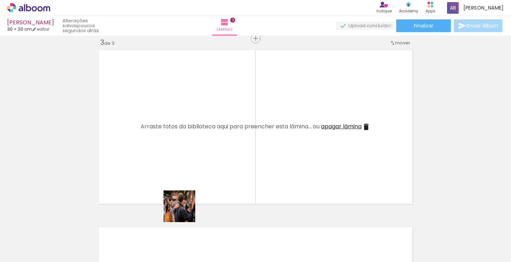
drag, startPoint x: 184, startPoint y: 244, endPoint x: 191, endPoint y: 163, distance: 81.1
click at [191, 163] on quentale-workspace at bounding box center [255, 131] width 511 height 262
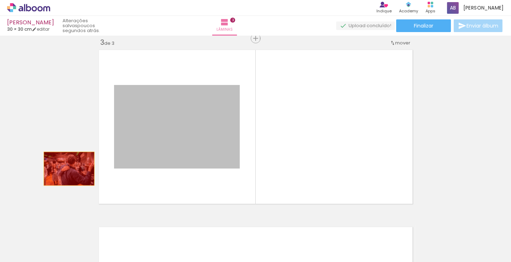
drag, startPoint x: 204, startPoint y: 146, endPoint x: 66, endPoint y: 168, distance: 139.4
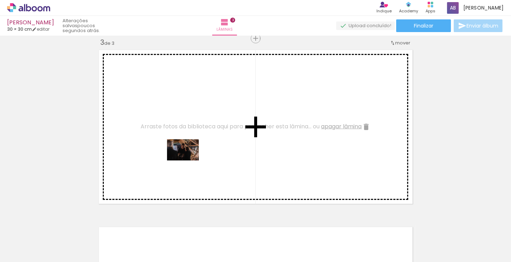
drag, startPoint x: 297, startPoint y: 245, endPoint x: 282, endPoint y: 222, distance: 27.8
click at [189, 161] on quentale-workspace at bounding box center [255, 131] width 511 height 262
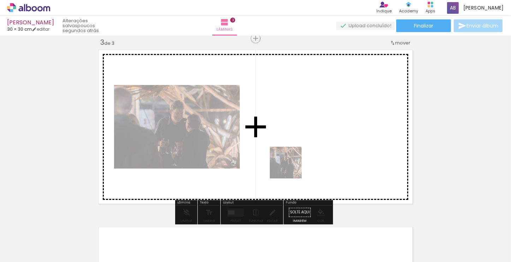
drag, startPoint x: 306, startPoint y: 241, endPoint x: 291, endPoint y: 168, distance: 74.2
click at [291, 168] on quentale-workspace at bounding box center [255, 131] width 511 height 262
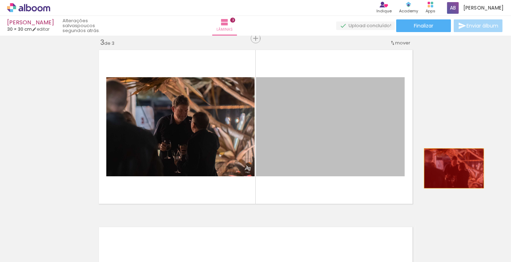
drag, startPoint x: 298, startPoint y: 158, endPoint x: 451, endPoint y: 168, distance: 152.7
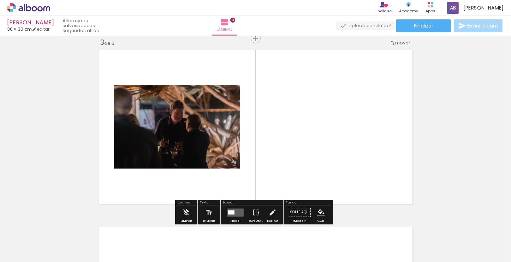
click at [319, 224] on iron-icon at bounding box center [317, 224] width 7 height 7
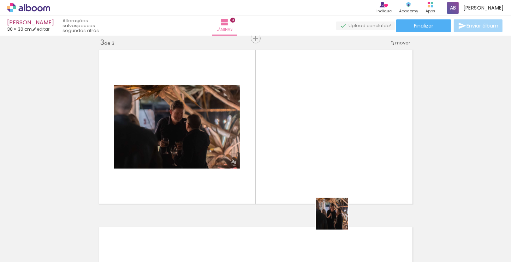
drag, startPoint x: 343, startPoint y: 246, endPoint x: 316, endPoint y: 165, distance: 85.1
click at [316, 165] on quentale-workspace at bounding box center [255, 131] width 511 height 262
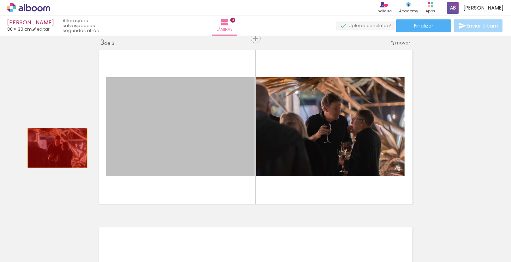
drag, startPoint x: 215, startPoint y: 145, endPoint x: 121, endPoint y: 165, distance: 95.6
click at [55, 148] on div "Inserir lâmina 1 de 3 Inserir lâmina 2 de 3 Inserir lâmina 3 de 3" at bounding box center [255, 29] width 511 height 709
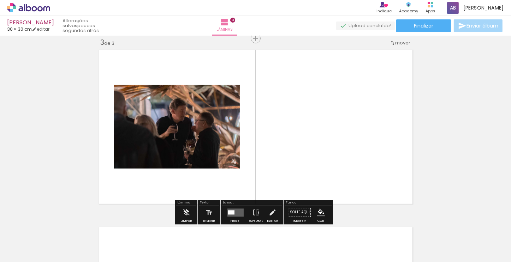
scroll to position [0, 923]
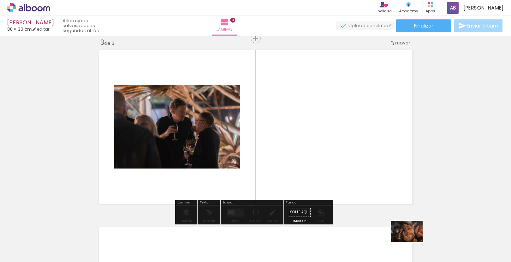
drag, startPoint x: 417, startPoint y: 248, endPoint x: 412, endPoint y: 244, distance: 6.5
click at [412, 244] on div at bounding box center [412, 238] width 35 height 23
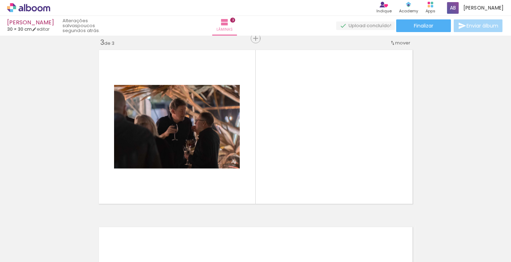
scroll to position [0, 1089]
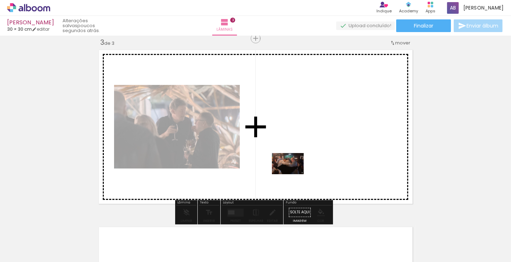
drag, startPoint x: 284, startPoint y: 239, endPoint x: 293, endPoint y: 174, distance: 65.2
click at [293, 174] on quentale-workspace at bounding box center [255, 131] width 511 height 262
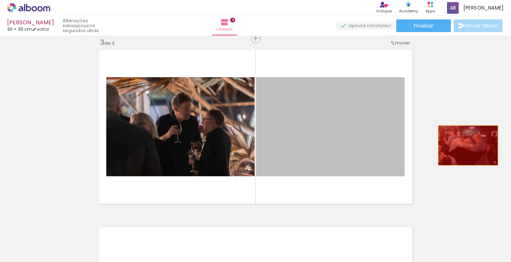
drag, startPoint x: 317, startPoint y: 147, endPoint x: 468, endPoint y: 152, distance: 150.8
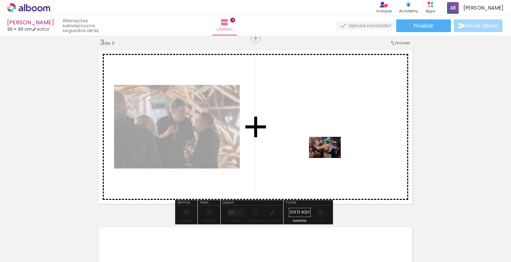
drag, startPoint x: 328, startPoint y: 244, endPoint x: 330, endPoint y: 158, distance: 86.5
click at [330, 158] on quentale-workspace at bounding box center [255, 131] width 511 height 262
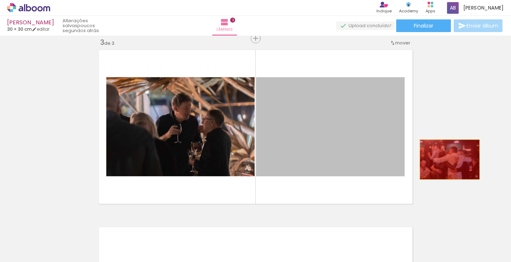
drag, startPoint x: 325, startPoint y: 156, endPoint x: 447, endPoint y: 159, distance: 122.1
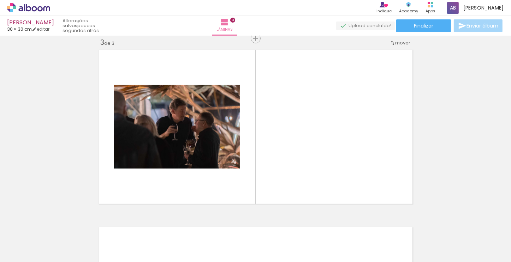
scroll to position [0, 1119]
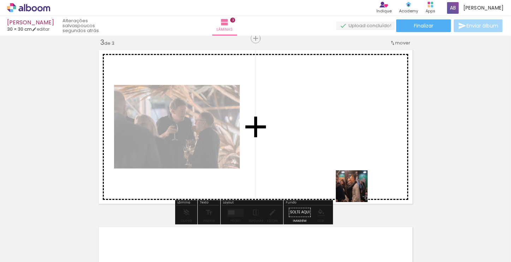
drag, startPoint x: 376, startPoint y: 243, endPoint x: 344, endPoint y: 166, distance: 83.2
click at [344, 166] on quentale-workspace at bounding box center [255, 131] width 511 height 262
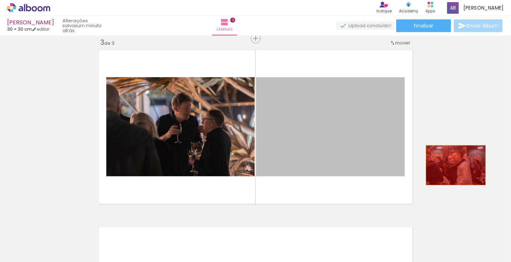
drag, startPoint x: 409, startPoint y: 162, endPoint x: 454, endPoint y: 165, distance: 45.3
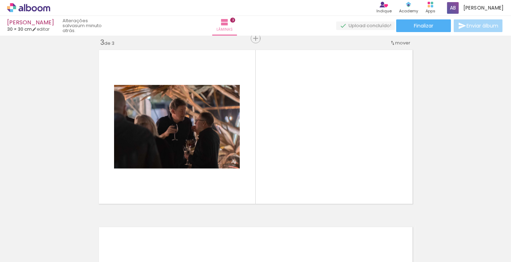
scroll to position [0, 1327]
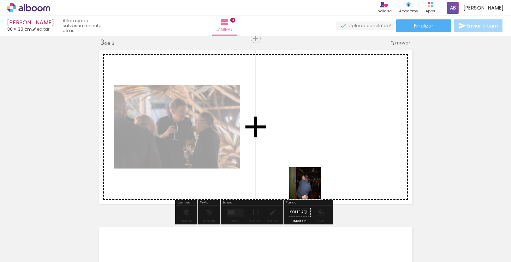
drag, startPoint x: 298, startPoint y: 241, endPoint x: 312, endPoint y: 182, distance: 61.2
click at [311, 183] on quentale-workspace at bounding box center [255, 131] width 511 height 262
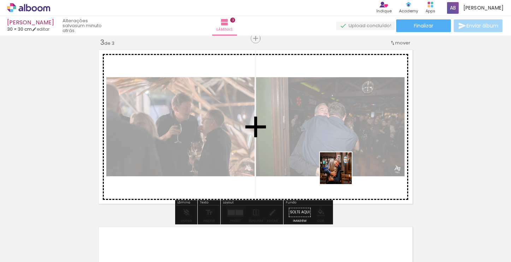
drag, startPoint x: 370, startPoint y: 247, endPoint x: 341, endPoint y: 174, distance: 79.2
click at [341, 174] on quentale-workspace at bounding box center [255, 131] width 511 height 262
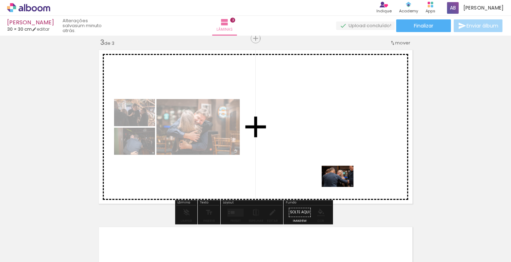
drag, startPoint x: 410, startPoint y: 250, endPoint x: 336, endPoint y: 178, distance: 103.3
click at [336, 178] on quentale-workspace at bounding box center [255, 131] width 511 height 262
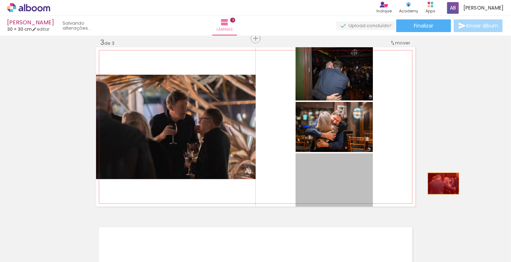
drag, startPoint x: 330, startPoint y: 191, endPoint x: 457, endPoint y: 181, distance: 127.0
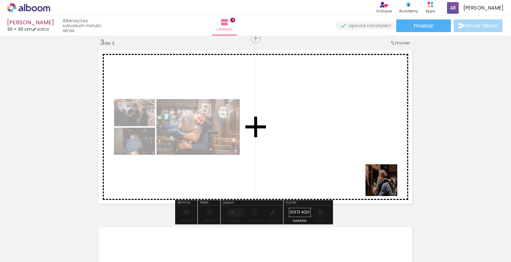
drag, startPoint x: 487, startPoint y: 243, endPoint x: 367, endPoint y: 166, distance: 142.7
click at [367, 166] on quentale-workspace at bounding box center [255, 131] width 511 height 262
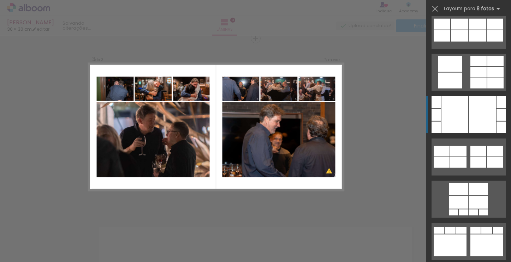
scroll to position [741, 0]
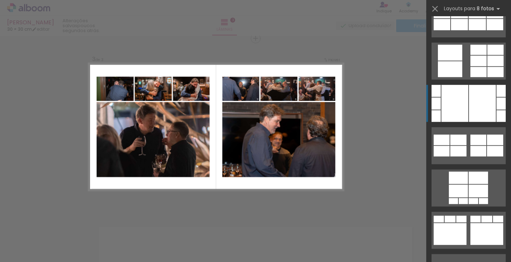
click at [467, 221] on quentale-layouter at bounding box center [468, 230] width 74 height 37
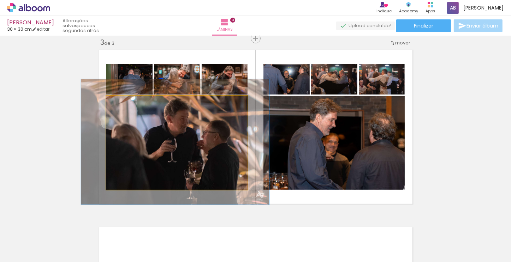
drag, startPoint x: 190, startPoint y: 133, endPoint x: 199, endPoint y: 132, distance: 8.5
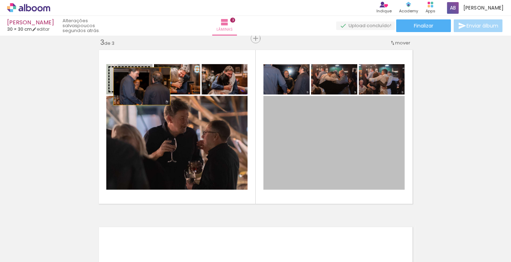
drag, startPoint x: 323, startPoint y: 149, endPoint x: 139, endPoint y: 86, distance: 194.4
click at [0, 0] on slot at bounding box center [0, 0] width 0 height 0
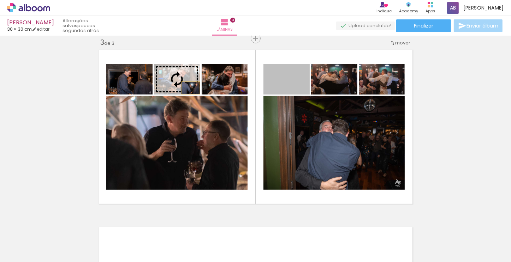
drag, startPoint x: 296, startPoint y: 89, endPoint x: 188, endPoint y: 88, distance: 108.0
click at [0, 0] on slot at bounding box center [0, 0] width 0 height 0
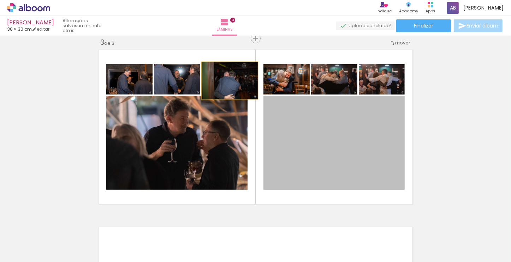
drag, startPoint x: 312, startPoint y: 140, endPoint x: 227, endPoint y: 80, distance: 104.1
click at [0, 0] on slot at bounding box center [0, 0] width 0 height 0
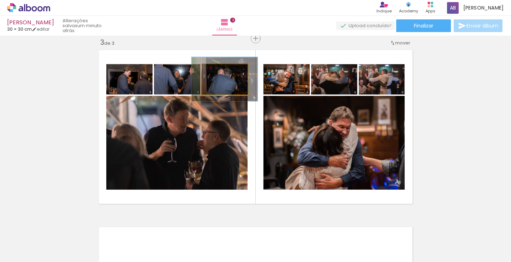
drag, startPoint x: 216, startPoint y: 71, endPoint x: 226, endPoint y: 74, distance: 11.4
type paper-slider "153"
click at [225, 72] on div at bounding box center [225, 71] width 6 height 6
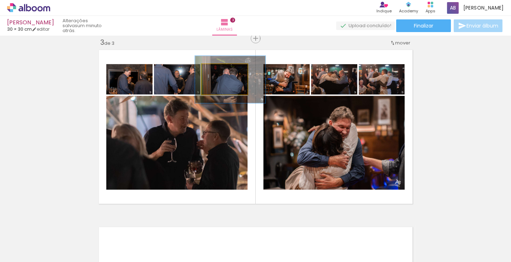
drag, startPoint x: 235, startPoint y: 81, endPoint x: 240, endPoint y: 81, distance: 5.7
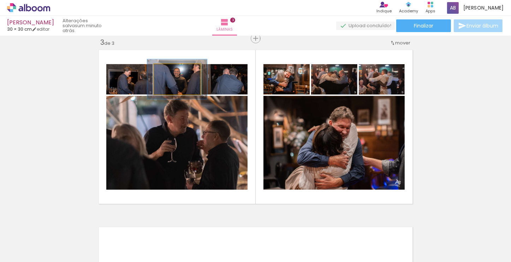
drag, startPoint x: 164, startPoint y: 72, endPoint x: 170, endPoint y: 72, distance: 5.6
type paper-slider "129"
click at [170, 72] on div at bounding box center [174, 71] width 11 height 11
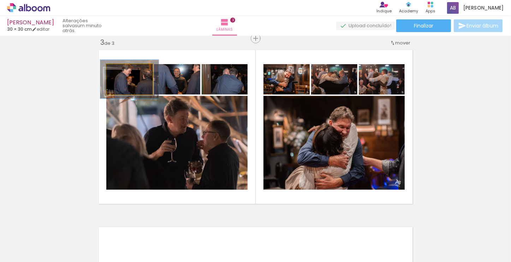
drag, startPoint x: 120, startPoint y: 72, endPoint x: 125, endPoint y: 72, distance: 4.9
type paper-slider "130"
click at [125, 72] on div at bounding box center [126, 71] width 6 height 6
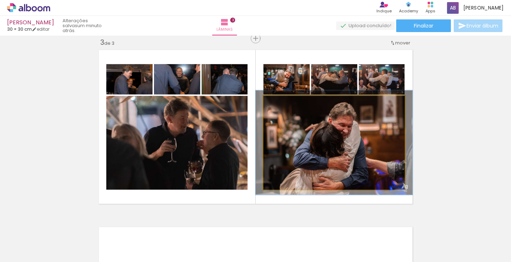
drag, startPoint x: 278, startPoint y: 102, endPoint x: 338, endPoint y: 124, distance: 64.6
type paper-slider "116"
click at [282, 102] on div at bounding box center [282, 103] width 6 height 6
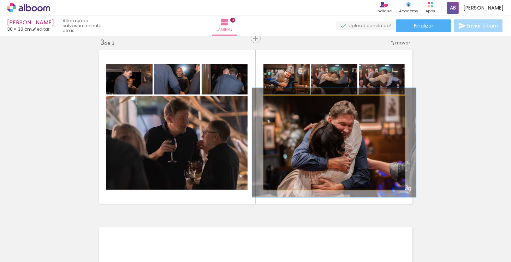
click at [349, 133] on quentale-photo at bounding box center [333, 143] width 141 height 94
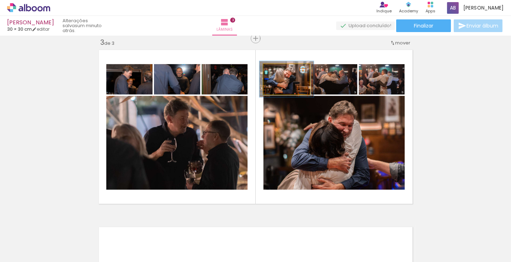
drag, startPoint x: 276, startPoint y: 73, endPoint x: 281, endPoint y: 75, distance: 5.7
type paper-slider "120"
click at [280, 73] on div at bounding box center [282, 71] width 6 height 6
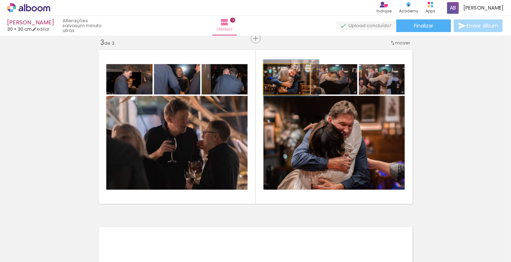
drag, startPoint x: 300, startPoint y: 87, endPoint x: 305, endPoint y: 85, distance: 4.8
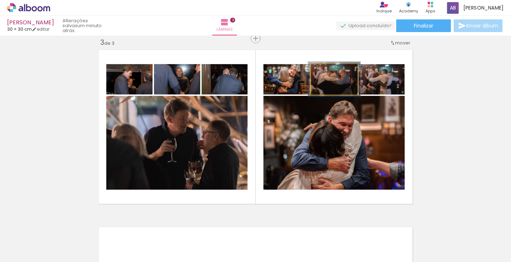
type paper-slider "117"
click at [328, 72] on div at bounding box center [329, 71] width 6 height 6
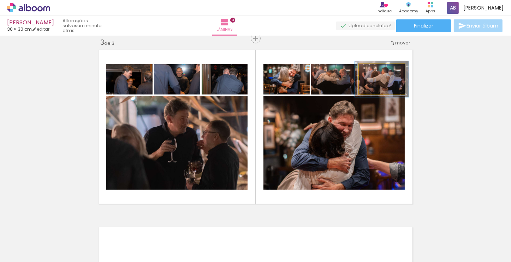
type paper-slider "117"
click at [377, 71] on div at bounding box center [377, 71] width 11 height 11
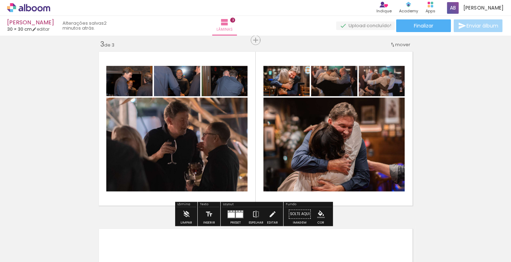
scroll to position [363, 0]
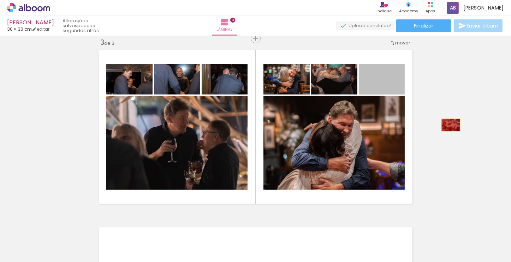
drag, startPoint x: 386, startPoint y: 87, endPoint x: 448, endPoint y: 125, distance: 72.6
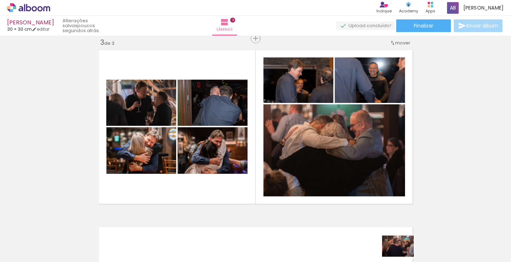
drag, startPoint x: 381, startPoint y: 255, endPoint x: 403, endPoint y: 257, distance: 21.9
click at [58, 257] on iron-horizontal-list at bounding box center [51, 240] width 14 height 44
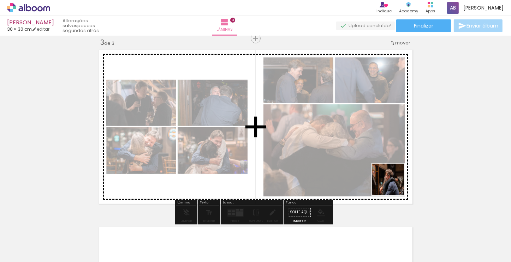
drag, startPoint x: 479, startPoint y: 248, endPoint x: 392, endPoint y: 185, distance: 107.6
click at [393, 185] on quentale-workspace at bounding box center [255, 131] width 511 height 262
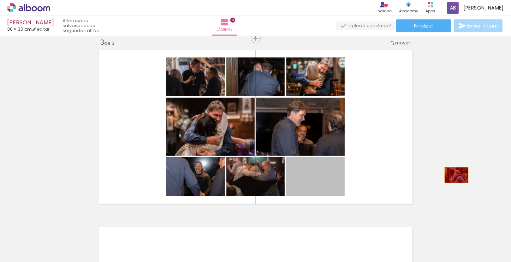
drag, startPoint x: 332, startPoint y: 185, endPoint x: 460, endPoint y: 175, distance: 127.7
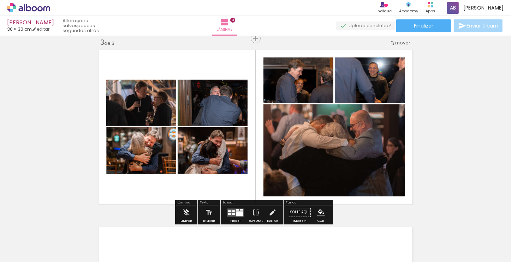
click at [240, 212] on div at bounding box center [239, 213] width 7 height 5
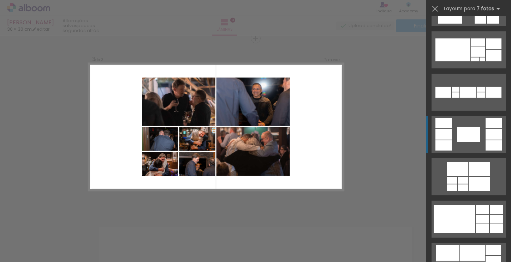
scroll to position [212, 0]
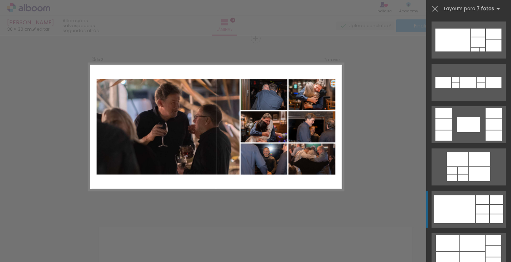
click at [459, 203] on div at bounding box center [454, 209] width 42 height 28
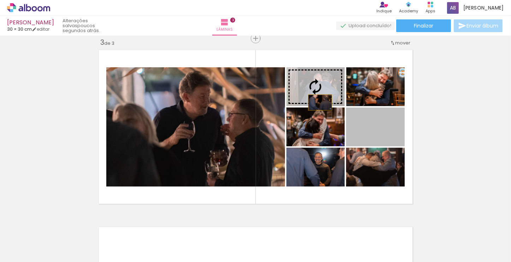
drag, startPoint x: 373, startPoint y: 141, endPoint x: 318, endPoint y: 103, distance: 66.6
click at [0, 0] on slot at bounding box center [0, 0] width 0 height 0
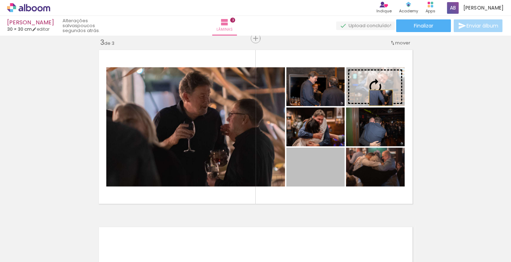
drag, startPoint x: 322, startPoint y: 169, endPoint x: 378, endPoint y: 98, distance: 90.2
click at [0, 0] on slot at bounding box center [0, 0] width 0 height 0
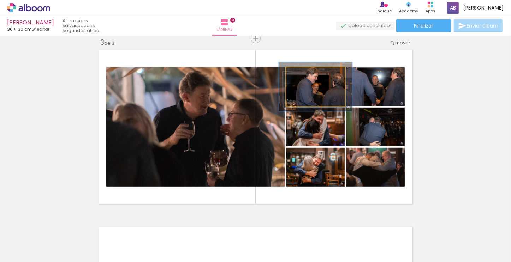
drag, startPoint x: 301, startPoint y: 74, endPoint x: 327, endPoint y: 83, distance: 27.6
type paper-slider "135"
click at [309, 74] on div at bounding box center [309, 75] width 6 height 6
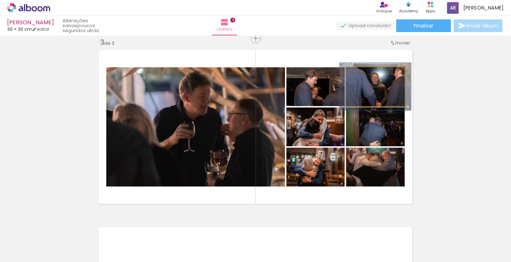
drag, startPoint x: 363, startPoint y: 73, endPoint x: 370, endPoint y: 74, distance: 7.1
type paper-slider "125"
click at [368, 73] on div at bounding box center [367, 74] width 11 height 11
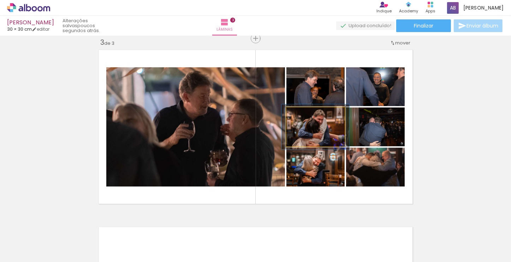
drag, startPoint x: 307, startPoint y: 114, endPoint x: 312, endPoint y: 116, distance: 5.1
click at [308, 114] on div at bounding box center [306, 114] width 11 height 11
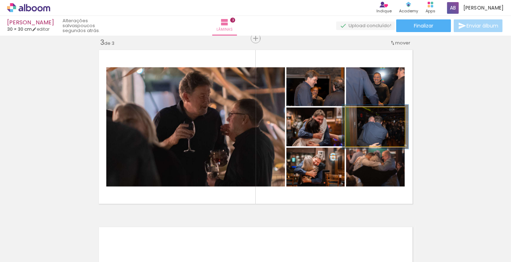
drag, startPoint x: 362, startPoint y: 115, endPoint x: 367, endPoint y: 116, distance: 5.3
click at [366, 115] on div at bounding box center [365, 114] width 11 height 11
click at [387, 132] on quentale-photo at bounding box center [375, 127] width 59 height 39
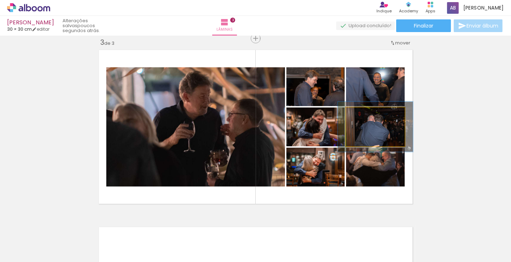
drag, startPoint x: 361, startPoint y: 115, endPoint x: 365, endPoint y: 116, distance: 3.9
type paper-slider "128"
click at [367, 116] on div at bounding box center [370, 115] width 6 height 6
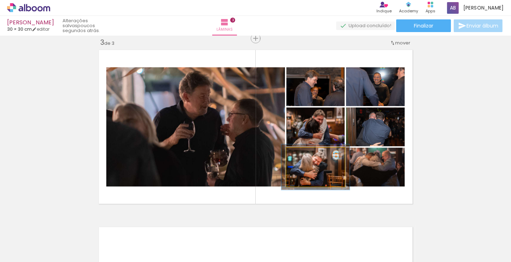
drag, startPoint x: 301, startPoint y: 155, endPoint x: 306, endPoint y: 155, distance: 4.9
click at [306, 155] on div at bounding box center [306, 155] width 6 height 6
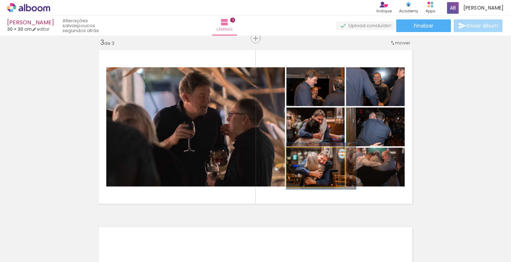
drag, startPoint x: 330, startPoint y: 170, endPoint x: 337, endPoint y: 169, distance: 7.5
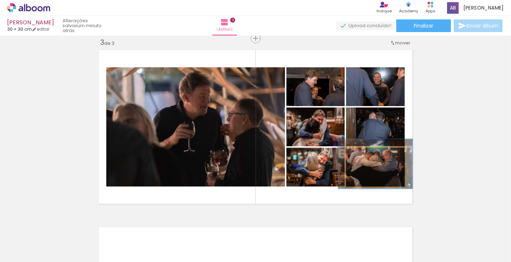
type paper-slider "129"
click at [368, 156] on div at bounding box center [370, 155] width 6 height 6
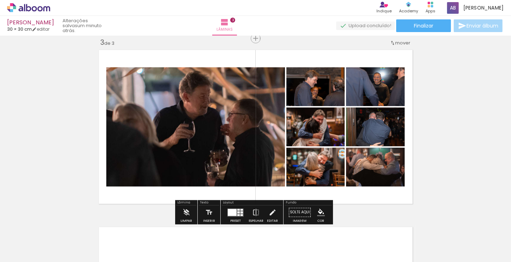
click at [457, 144] on div "Inserir lâmina 1 de 3 Inserir lâmina 2 de 3 Inserir lâmina 3 de 3" at bounding box center [255, 29] width 511 height 709
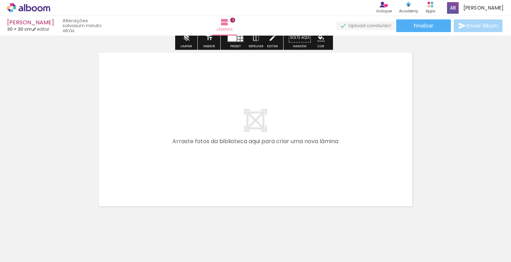
scroll to position [539, 0]
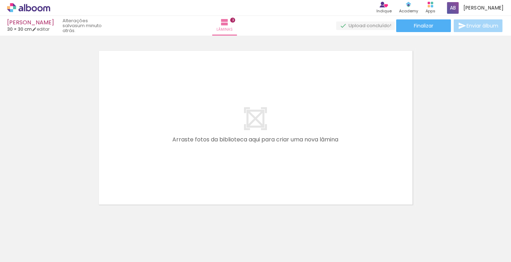
click at [309, 225] on iron-icon at bounding box center [308, 224] width 7 height 7
click at [271, 224] on iron-icon at bounding box center [268, 224] width 7 height 7
click at [272, 223] on iron-icon at bounding box center [268, 224] width 7 height 7
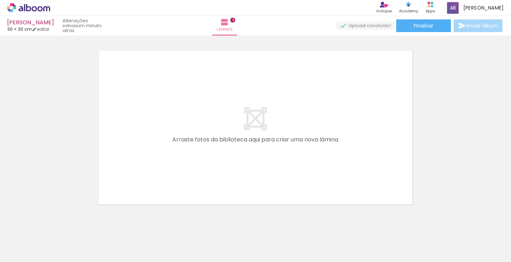
scroll to position [0, 1209]
click at [272, 224] on iron-icon at bounding box center [268, 224] width 7 height 7
click at [230, 223] on iron-icon at bounding box center [229, 224] width 7 height 7
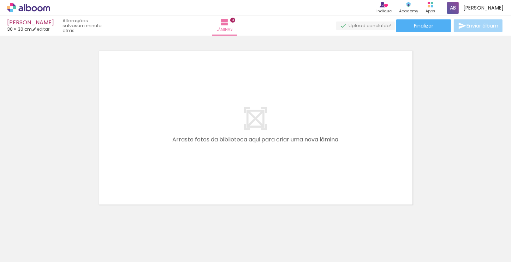
click at [271, 225] on iron-icon at bounding box center [268, 224] width 7 height 7
click at [230, 225] on iron-icon at bounding box center [229, 224] width 7 height 7
click at [232, 223] on iron-icon at bounding box center [229, 224] width 7 height 7
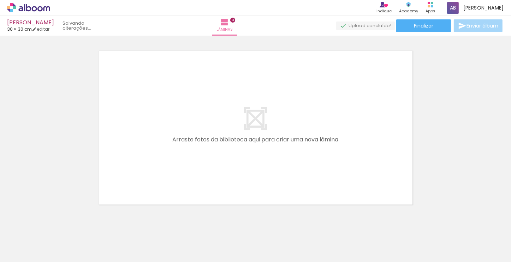
scroll to position [0, 1011]
drag, startPoint x: 192, startPoint y: 223, endPoint x: 192, endPoint y: 202, distance: 20.8
click at [192, 222] on iron-icon at bounding box center [189, 224] width 7 height 7
click at [193, 226] on iron-icon at bounding box center [189, 224] width 7 height 7
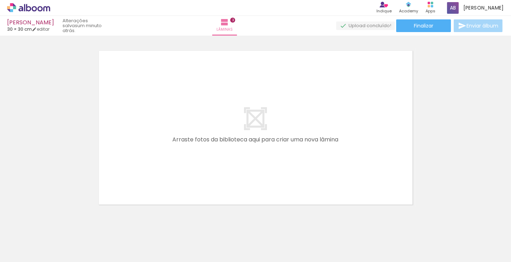
scroll to position [0, 932]
click at [153, 224] on iron-icon at bounding box center [150, 224] width 7 height 7
click at [111, 224] on iron-icon at bounding box center [110, 224] width 7 height 7
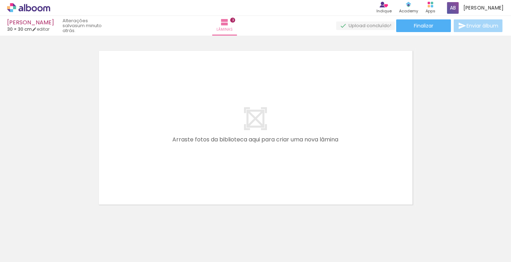
click at [114, 224] on iron-icon at bounding box center [110, 224] width 7 height 7
click at [391, 226] on iron-icon at bounding box center [387, 224] width 7 height 7
click at [469, 223] on iron-icon at bounding box center [466, 224] width 7 height 7
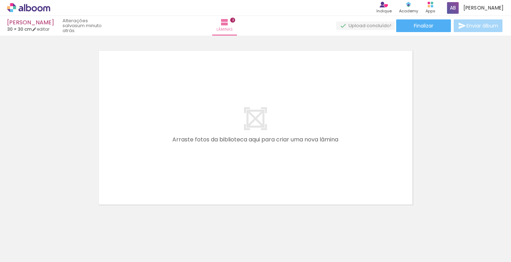
scroll to position [0, 298]
click at [393, 225] on iron-icon at bounding box center [389, 224] width 7 height 7
click at [314, 224] on iron-icon at bounding box center [310, 224] width 7 height 7
click at [272, 224] on iron-icon at bounding box center [270, 224] width 7 height 7
click at [196, 225] on iron-icon at bounding box center [191, 224] width 7 height 7
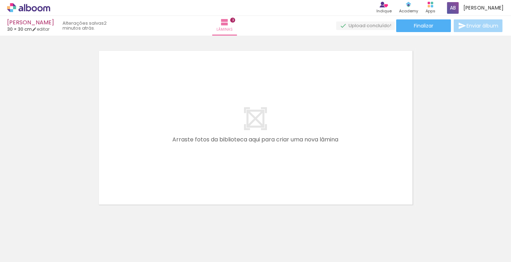
click at [155, 225] on iron-icon at bounding box center [152, 224] width 7 height 7
click at [159, 224] on iron-icon at bounding box center [156, 224] width 7 height 7
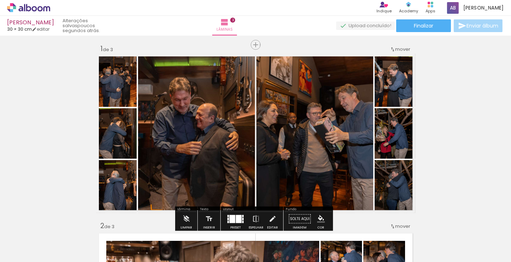
scroll to position [0, 0]
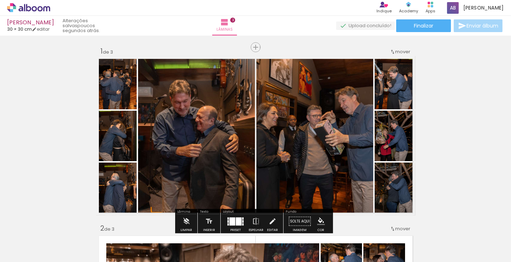
click at [371, 65] on quentale-layouter at bounding box center [255, 135] width 319 height 159
drag, startPoint x: 371, startPoint y: 66, endPoint x: 369, endPoint y: 69, distance: 3.8
click at [369, 69] on quentale-layouter at bounding box center [255, 135] width 319 height 159
click at [371, 70] on quentale-layouter at bounding box center [255, 135] width 319 height 159
click at [371, 69] on quentale-layouter at bounding box center [255, 135] width 319 height 159
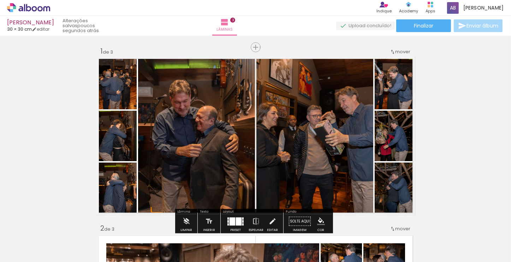
click at [324, 65] on div at bounding box center [328, 63] width 8 height 7
click at [326, 94] on paper-item at bounding box center [327, 94] width 13 height 5
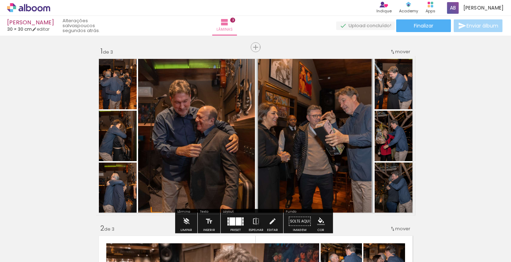
click at [324, 66] on div at bounding box center [328, 63] width 8 height 7
click at [326, 75] on span at bounding box center [327, 74] width 7 height 1
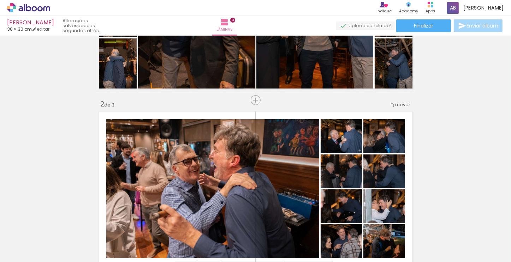
scroll to position [35, 0]
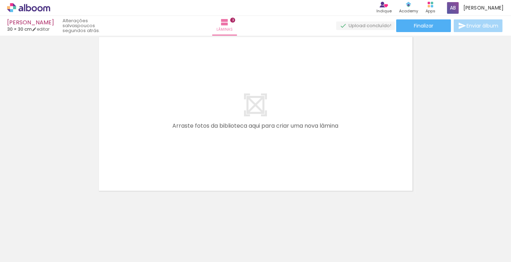
scroll to position [0, 497]
click at [27, 256] on span "Adicionar Fotos" at bounding box center [24, 253] width 21 height 8
click at [0, 0] on input "file" at bounding box center [0, 0] width 0 height 0
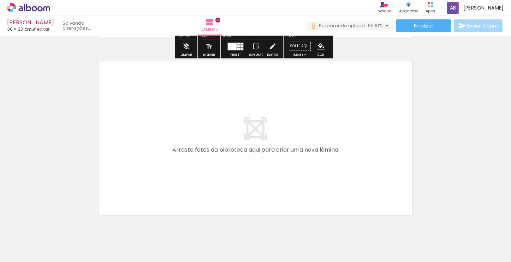
scroll to position [553, 0]
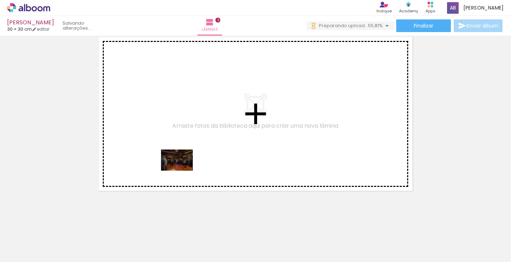
drag, startPoint x: 87, startPoint y: 242, endPoint x: 192, endPoint y: 167, distance: 129.4
click at [192, 167] on quentale-workspace at bounding box center [255, 131] width 511 height 262
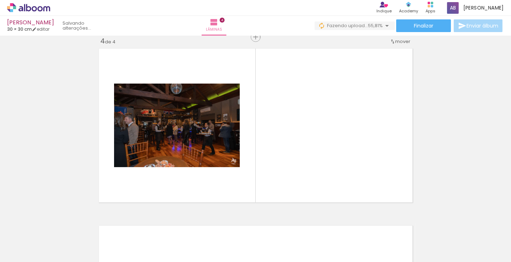
scroll to position [540, 0]
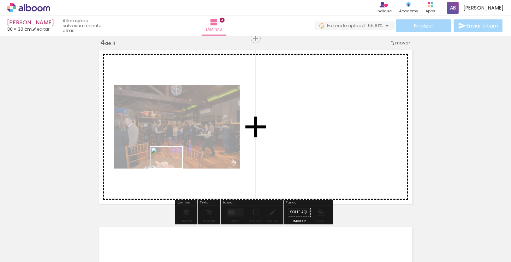
drag, startPoint x: 115, startPoint y: 246, endPoint x: 171, endPoint y: 168, distance: 96.1
click at [171, 168] on quentale-workspace at bounding box center [255, 131] width 511 height 262
